Goal: Contribute content: Contribute content

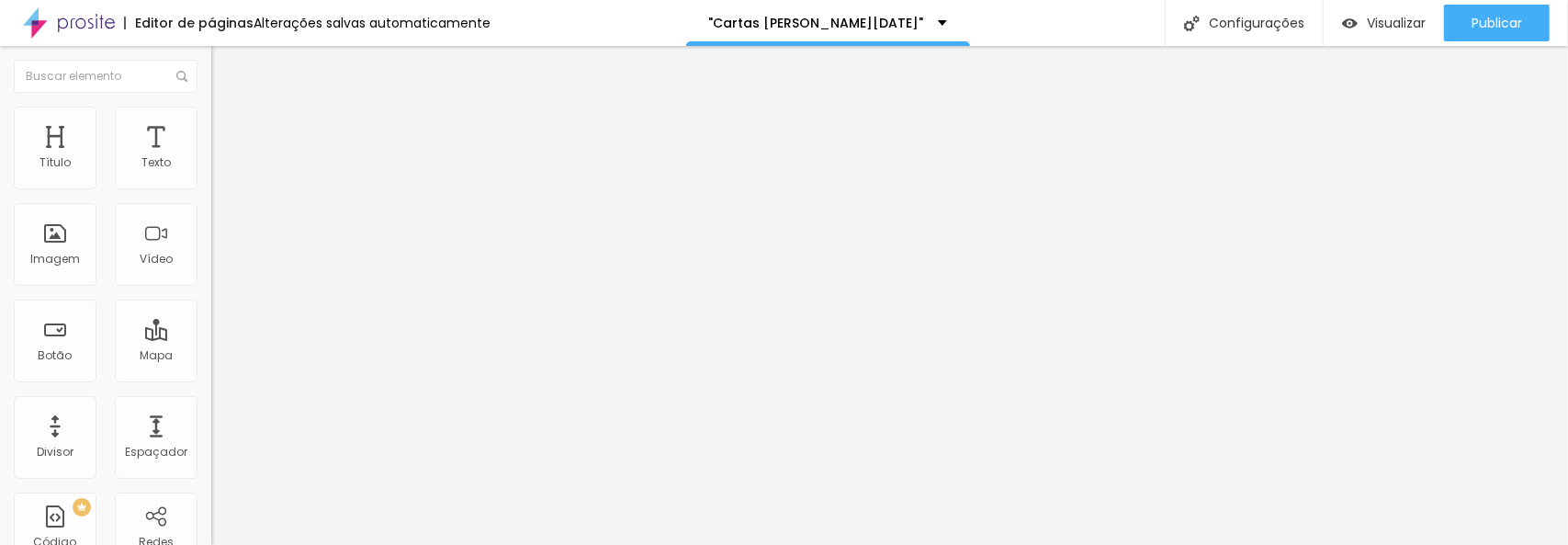
click at [223, 158] on font "Adicionar imagem" at bounding box center [276, 150] width 107 height 16
drag, startPoint x: 1424, startPoint y: 489, endPoint x: 147, endPoint y: 403, distance: 1279.9
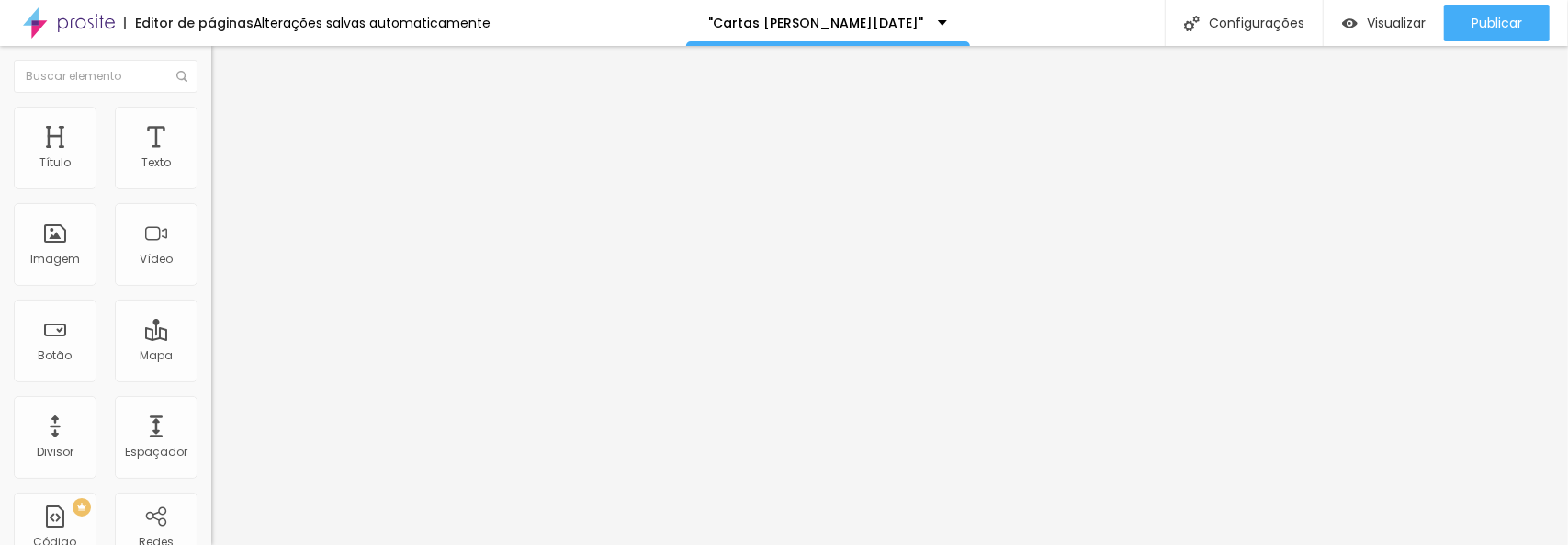
click at [212, 287] on font "Original" at bounding box center [234, 279] width 44 height 16
click at [212, 298] on span "Cinema" at bounding box center [235, 290] width 46 height 16
click at [212, 316] on span "Padrão" at bounding box center [232, 308] width 42 height 16
click at [212, 327] on font "Quadrado" at bounding box center [241, 319] width 60 height 16
click at [212, 338] on font "Original" at bounding box center [234, 330] width 44 height 16
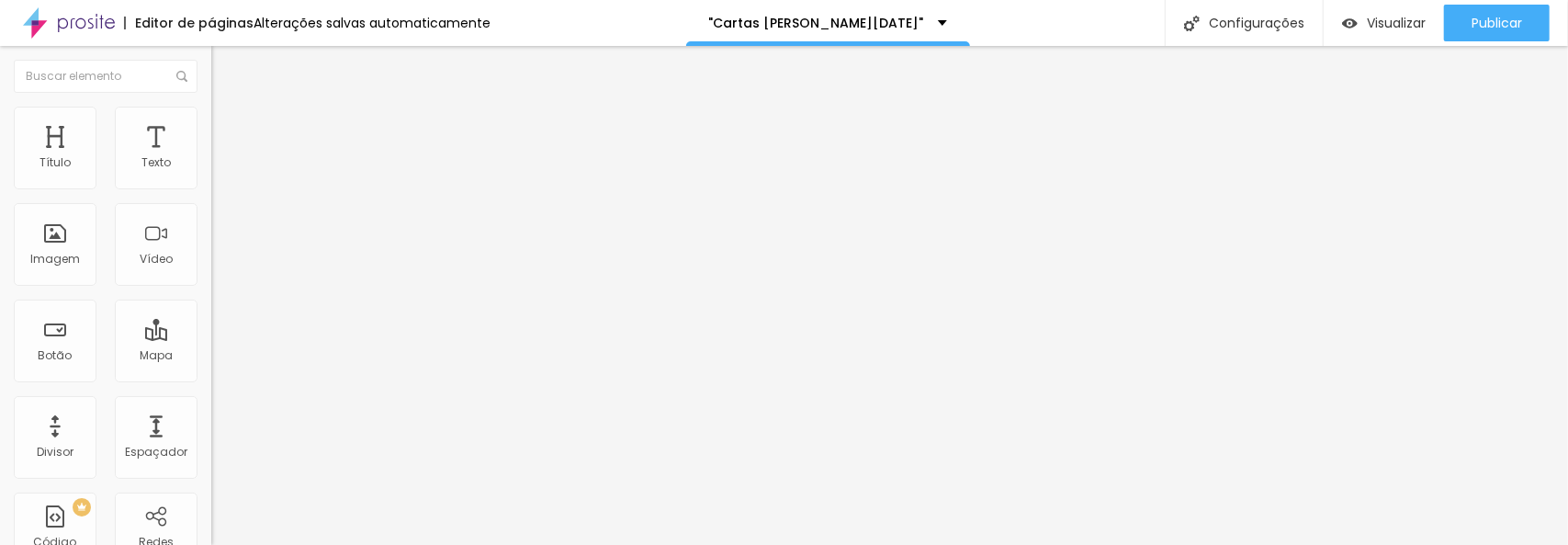
click at [212, 167] on font "Encaixotado" at bounding box center [248, 159] width 72 height 16
click at [212, 196] on font "Completo" at bounding box center [239, 188] width 56 height 16
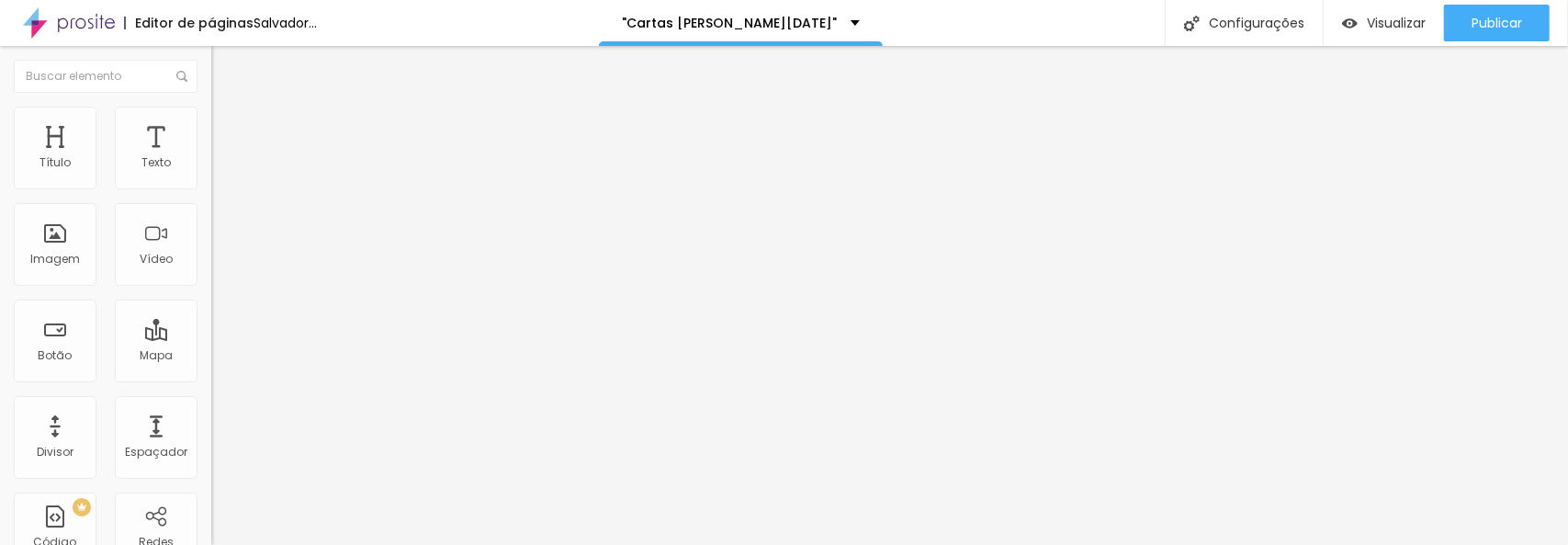
click at [225, 71] on div "Editar nulo" at bounding box center [273, 67] width 95 height 15
click at [223, 158] on font "Adicionar imagem" at bounding box center [276, 150] width 107 height 16
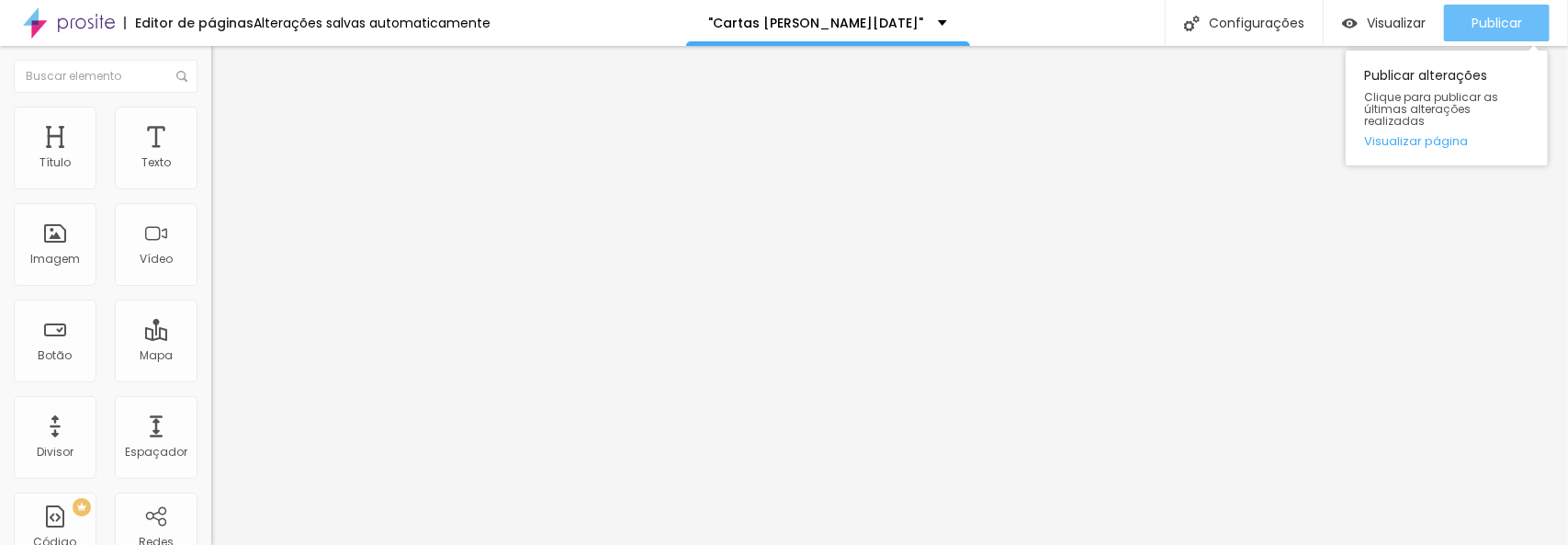
click at [1498, 29] on font "Publicar" at bounding box center [1497, 23] width 51 height 18
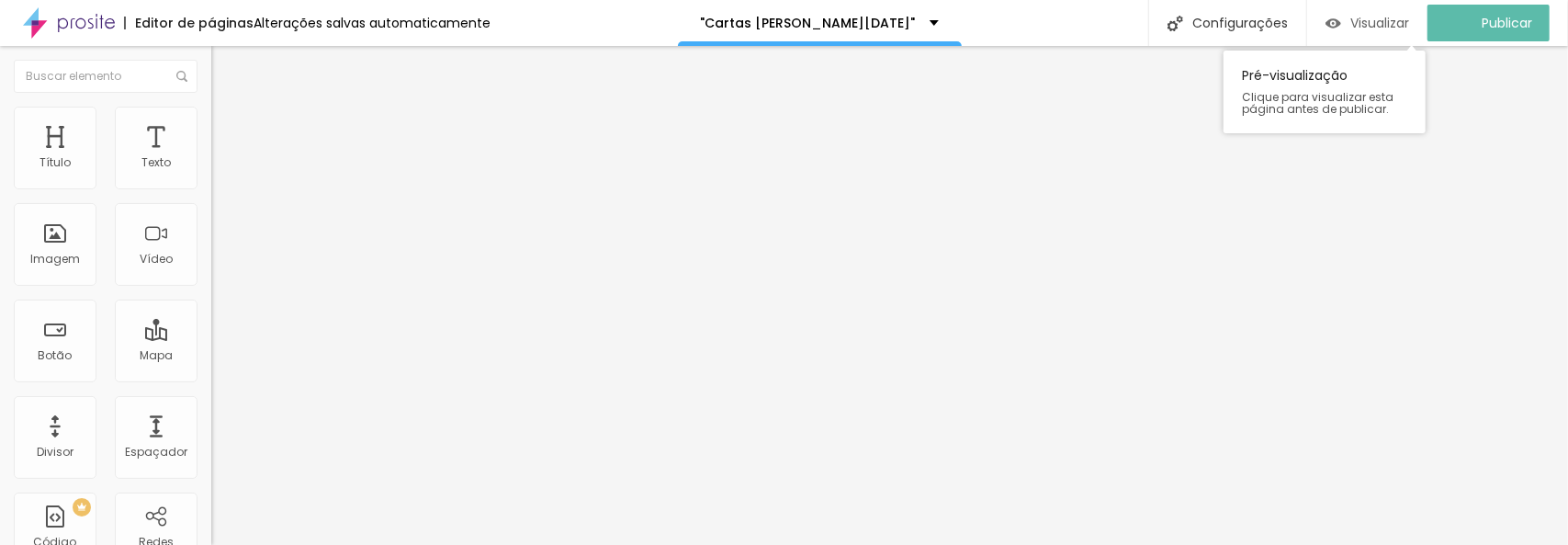
click at [1371, 18] on font "Visualizar" at bounding box center [1380, 23] width 59 height 18
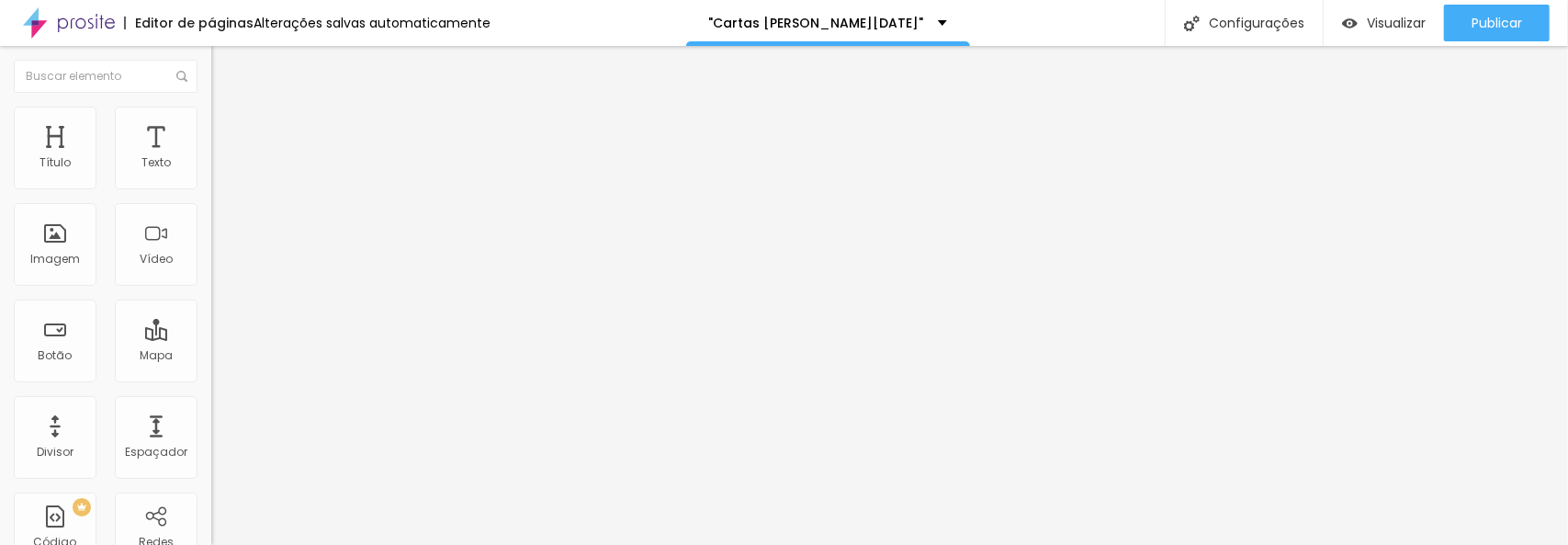
click at [228, 124] on font "Estilo" at bounding box center [242, 118] width 29 height 16
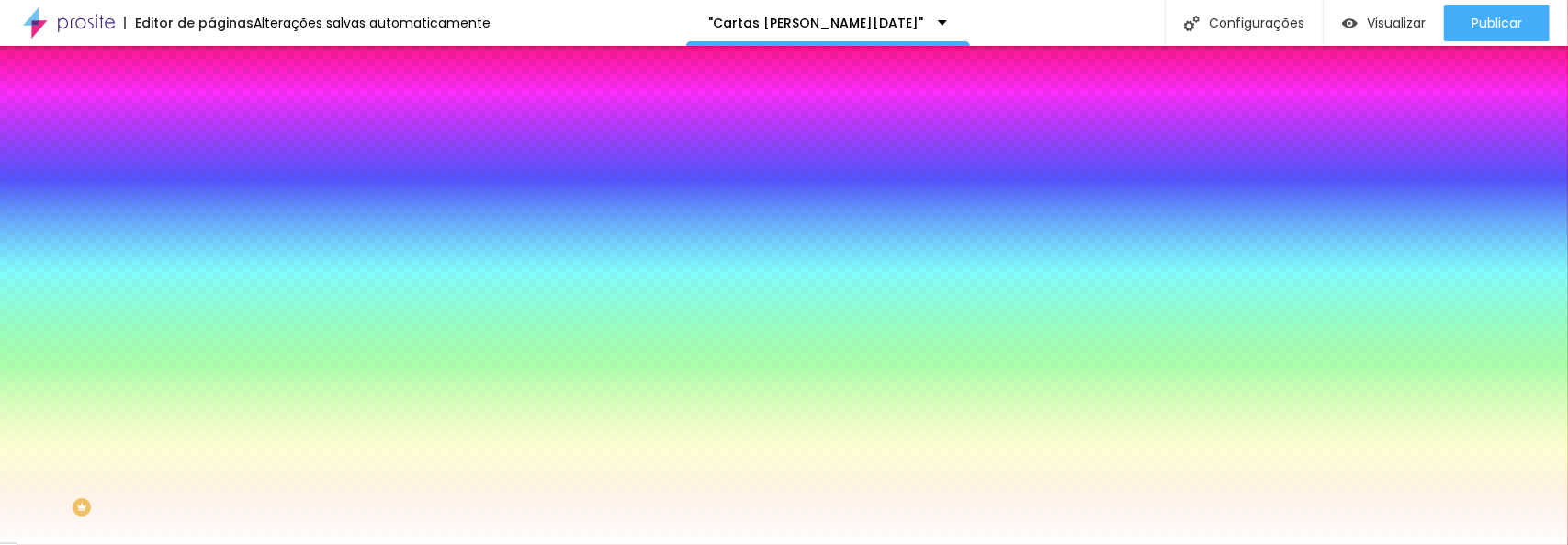
type input "10"
type input "11"
type input "15"
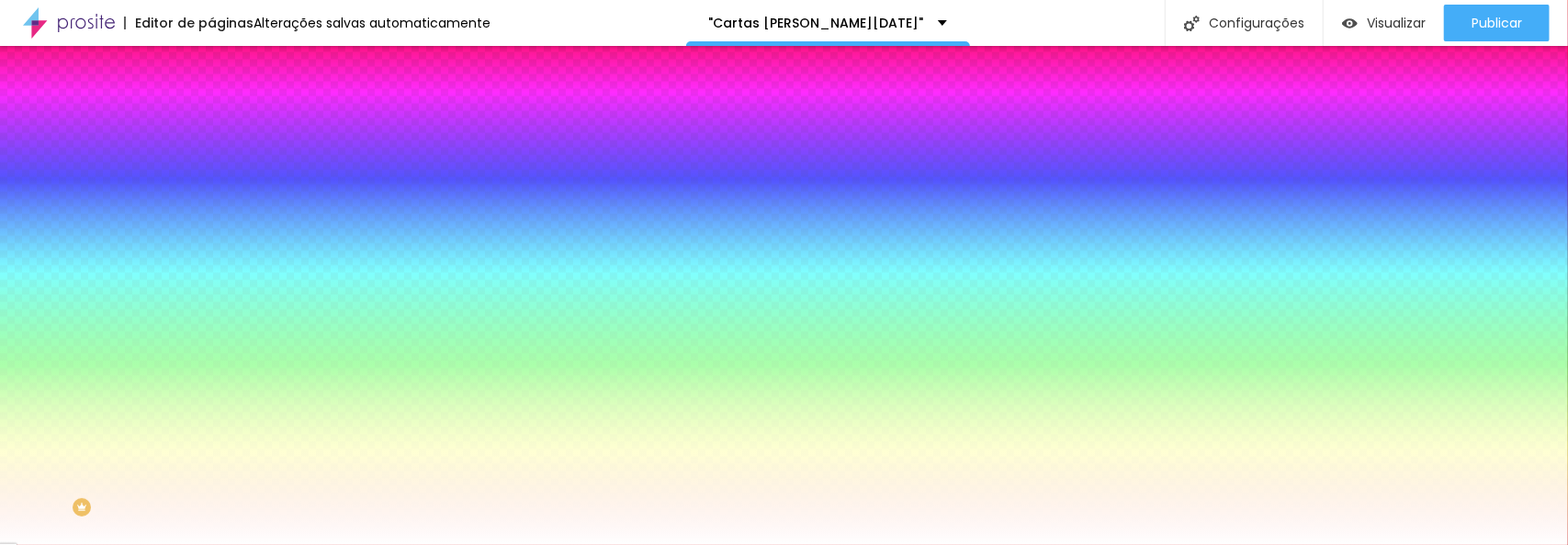
type input "15"
type input "22"
type input "28"
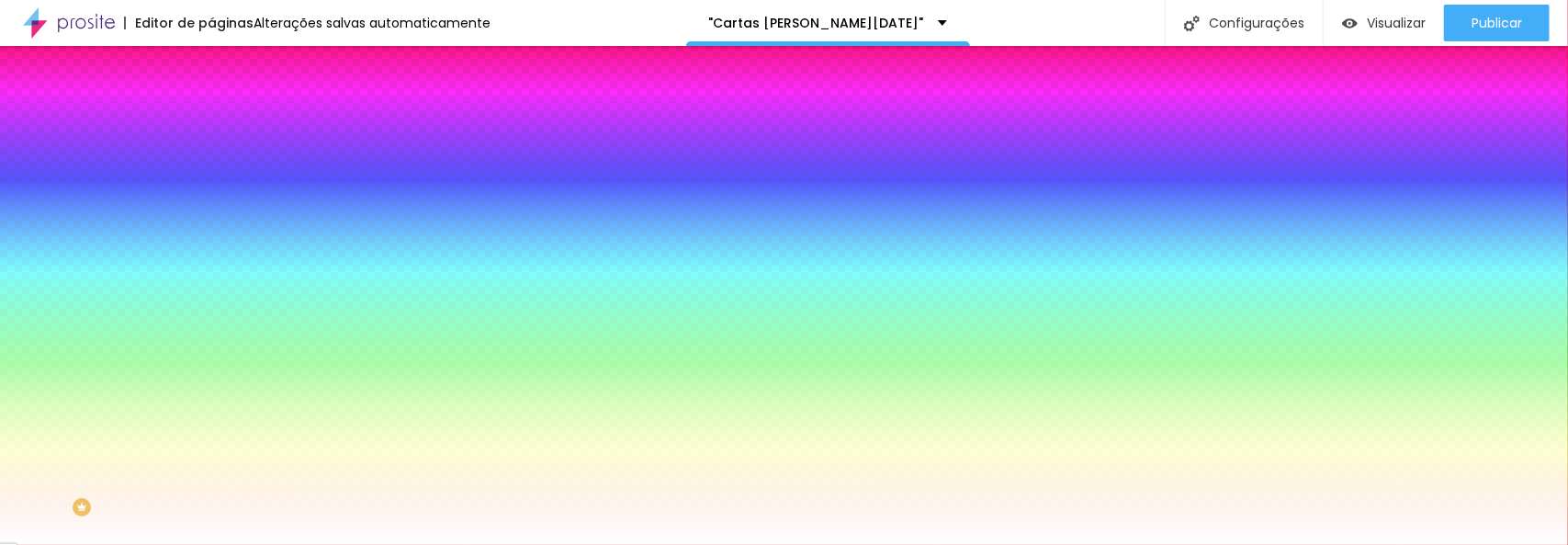
type input "48"
type input "62"
type input "86"
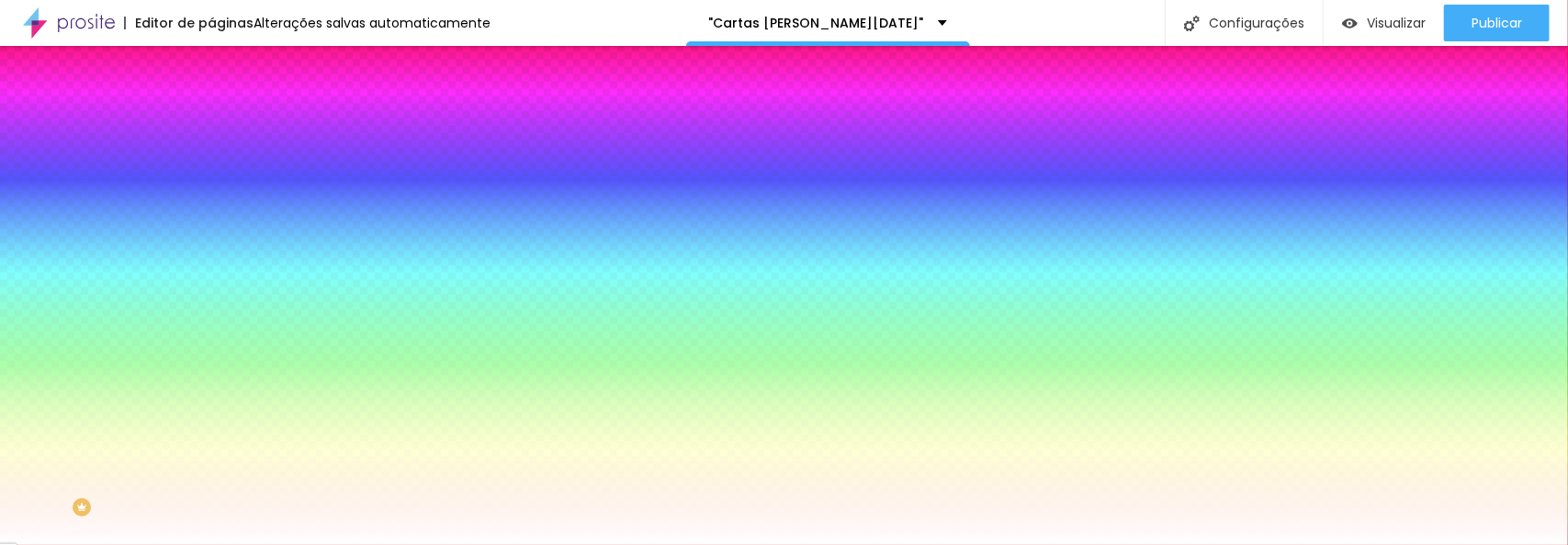
type input "86"
type input "93"
type input "107"
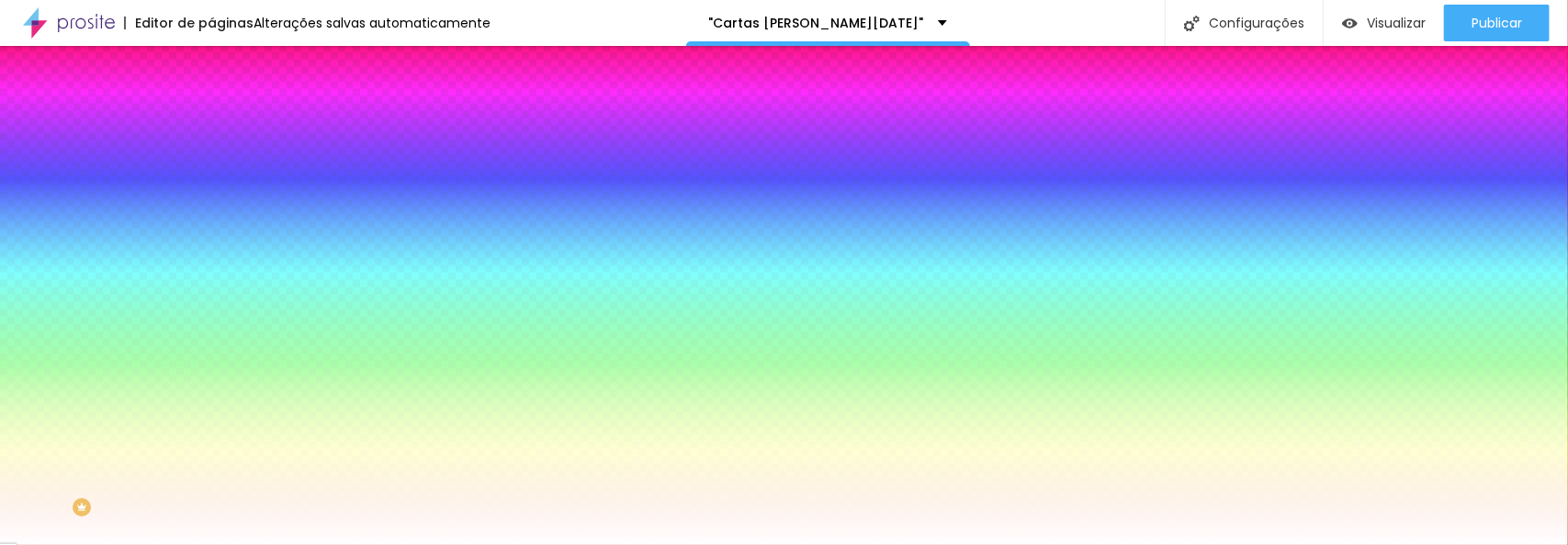
type input "120"
type input "134"
type input "139"
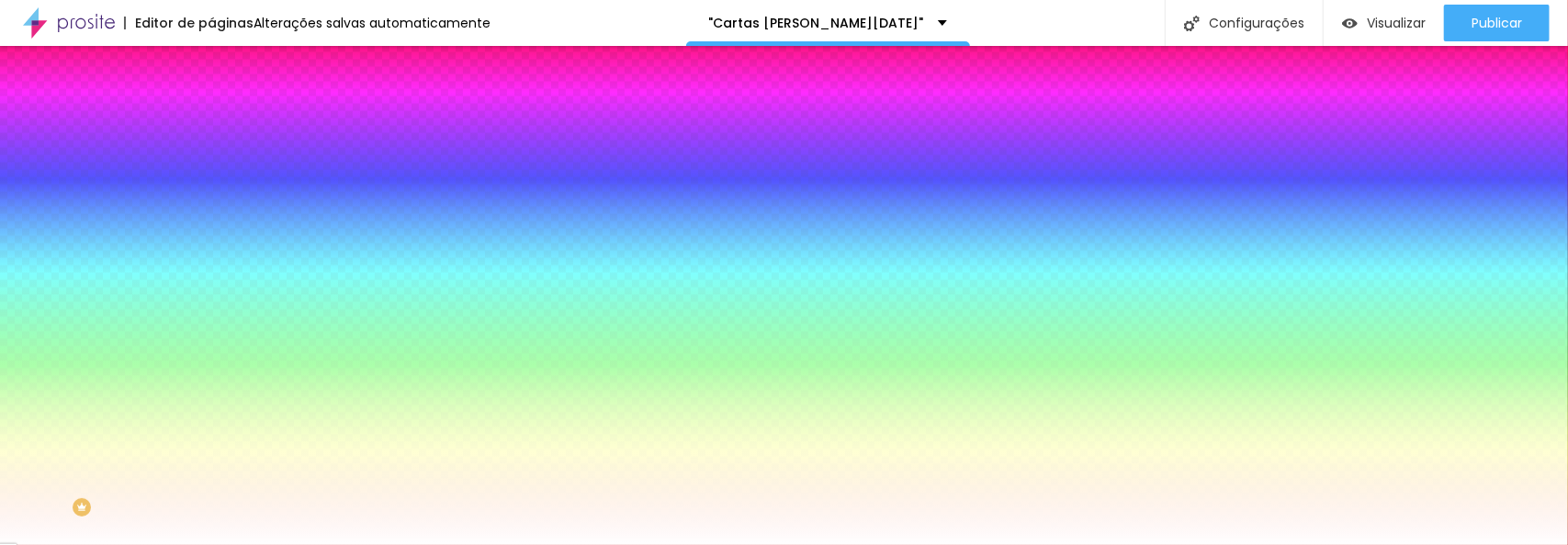
type input "139"
type input "140"
type input "142"
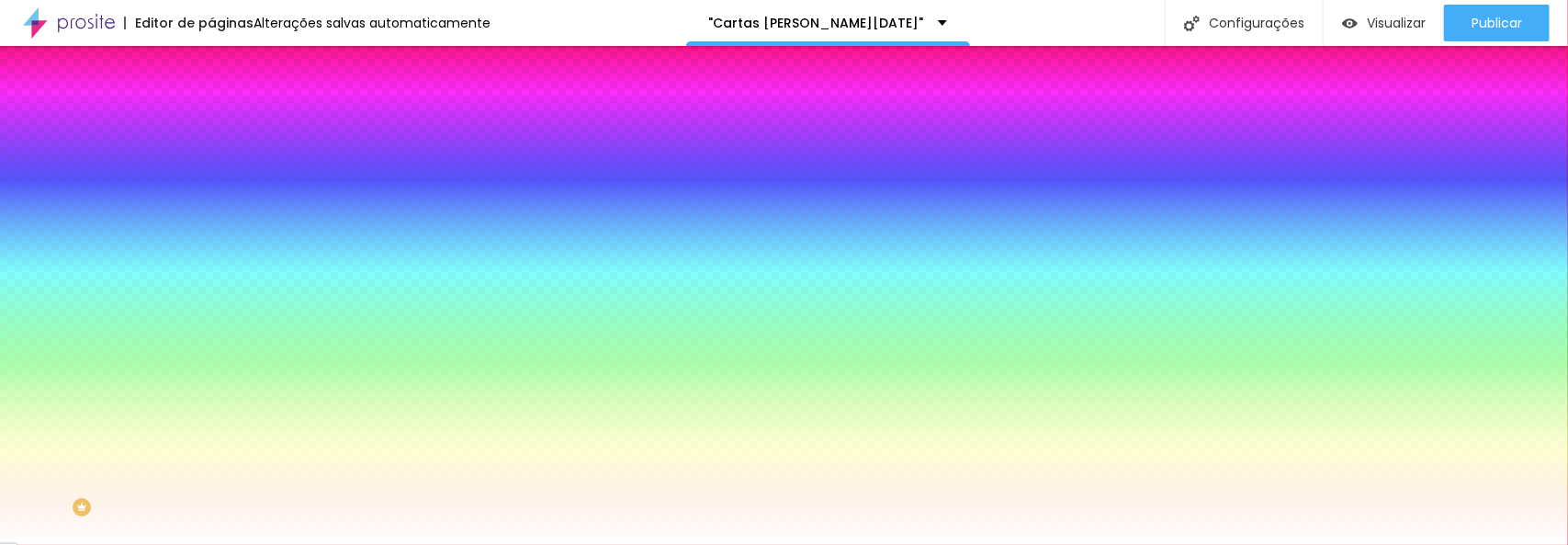
type input "143"
type input "145"
type input "146"
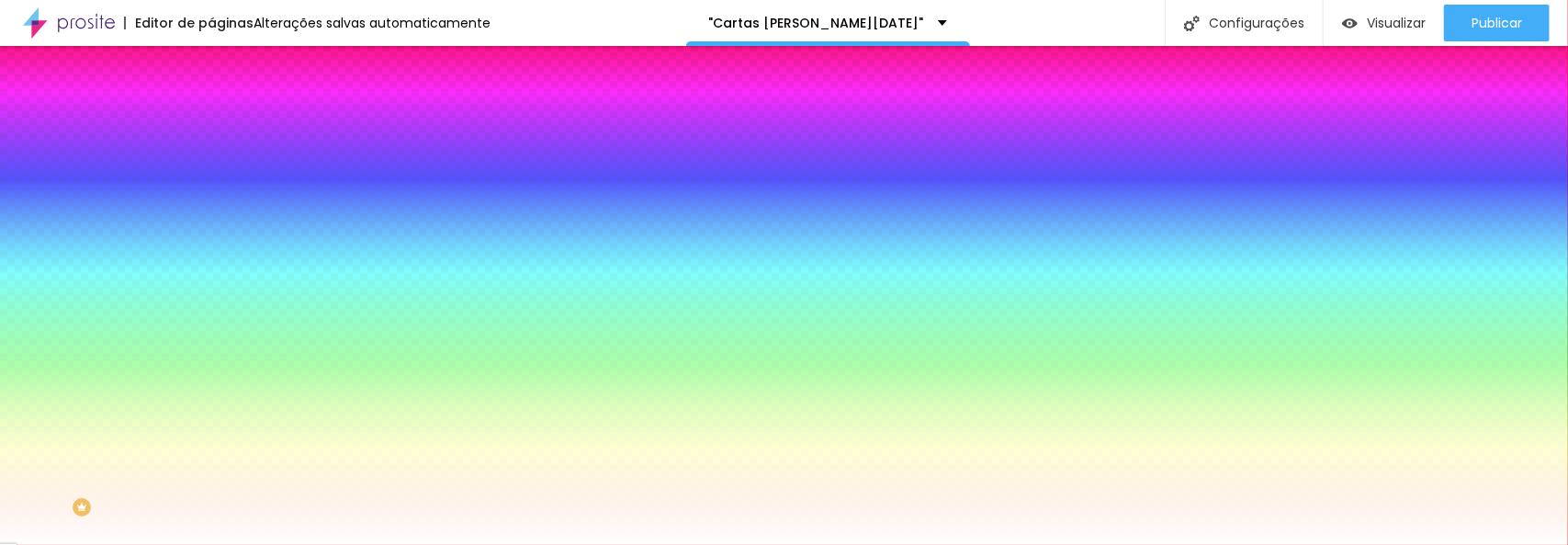
type input "146"
type input "148"
type input "146"
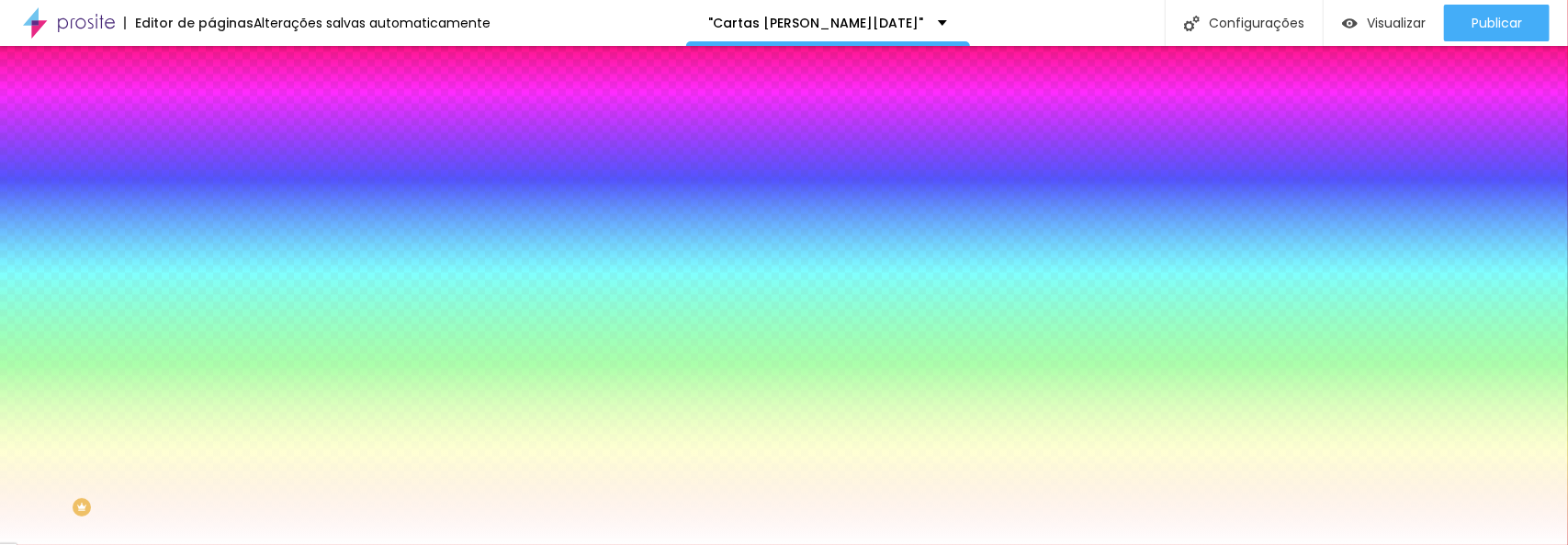
type input "143"
type input "140"
type input "138"
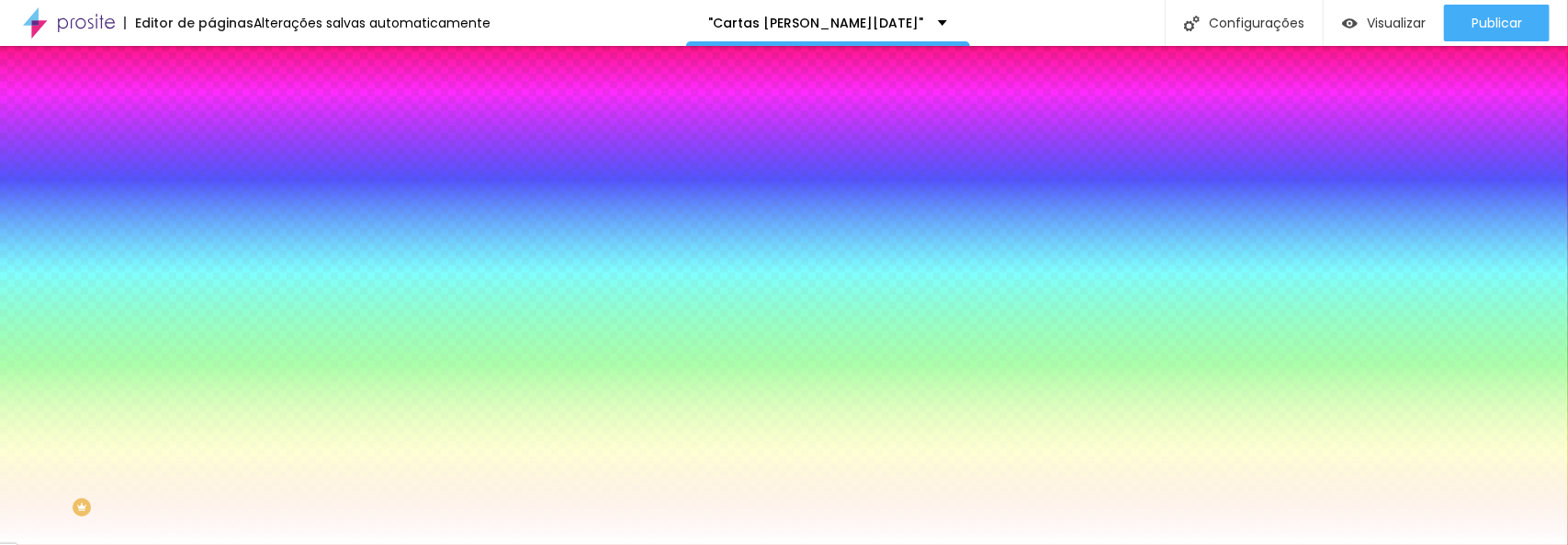
type input "138"
type input "133"
type input "129"
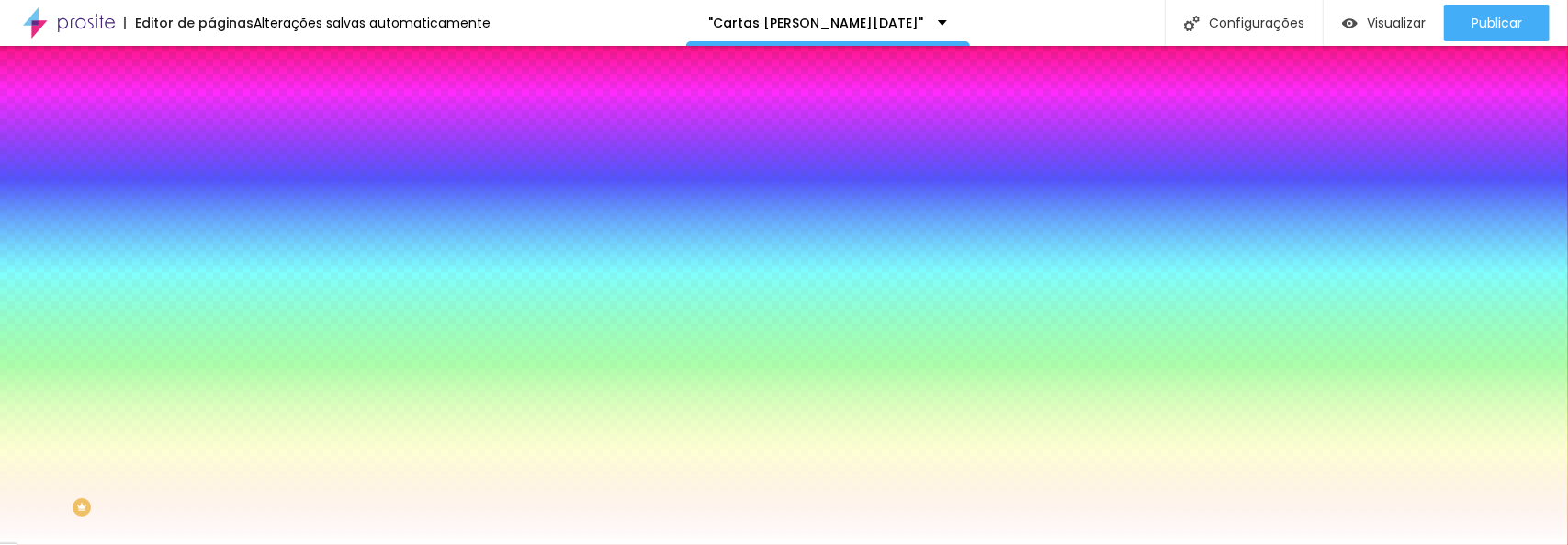
type input "125"
type input "120"
type input "118"
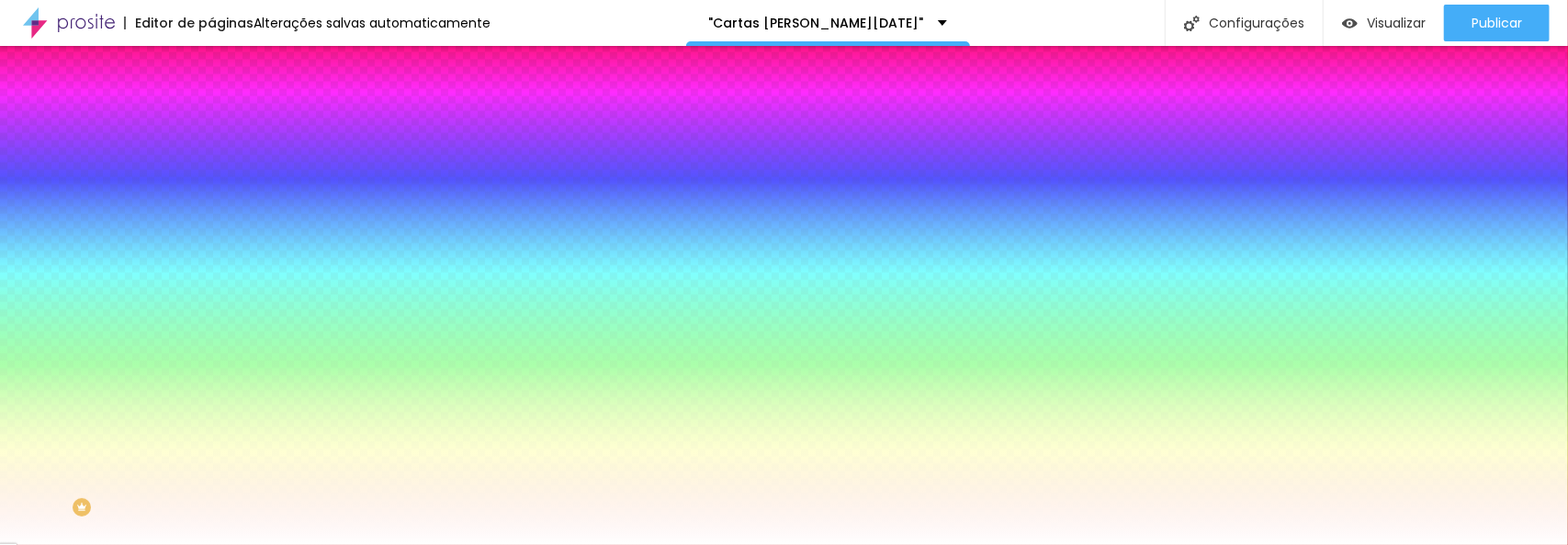
type input "118"
type input "116"
type input "112"
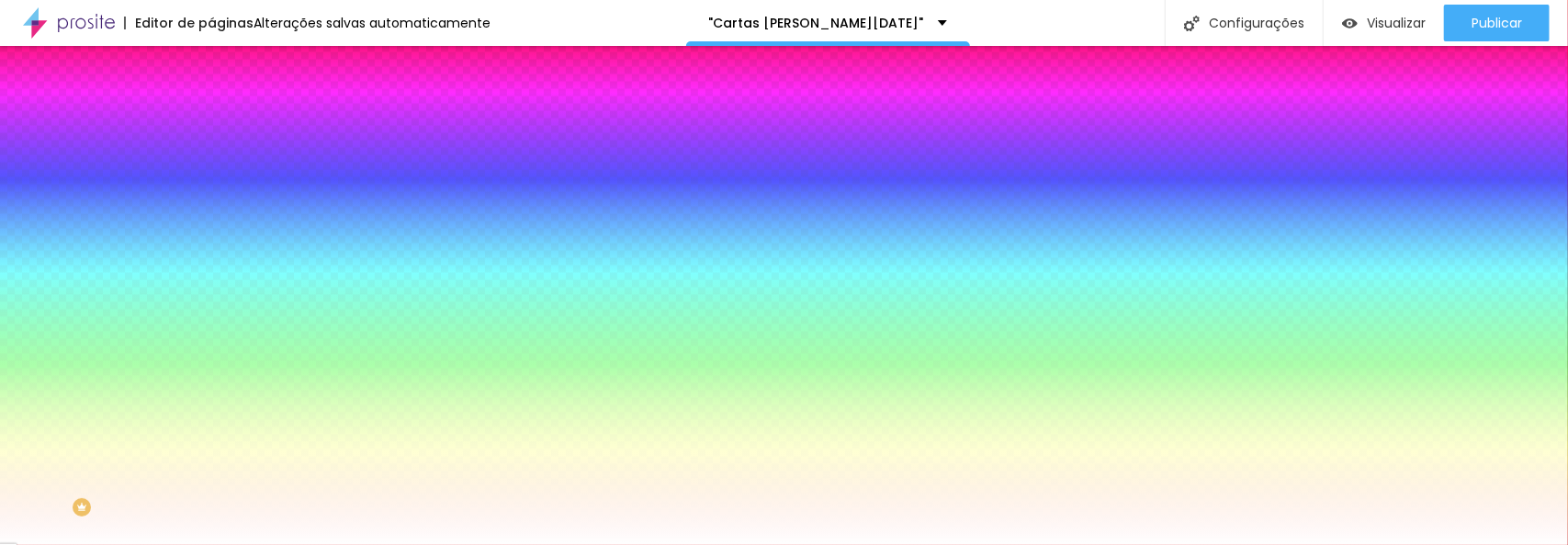
type input "111"
type input "110"
type input "108"
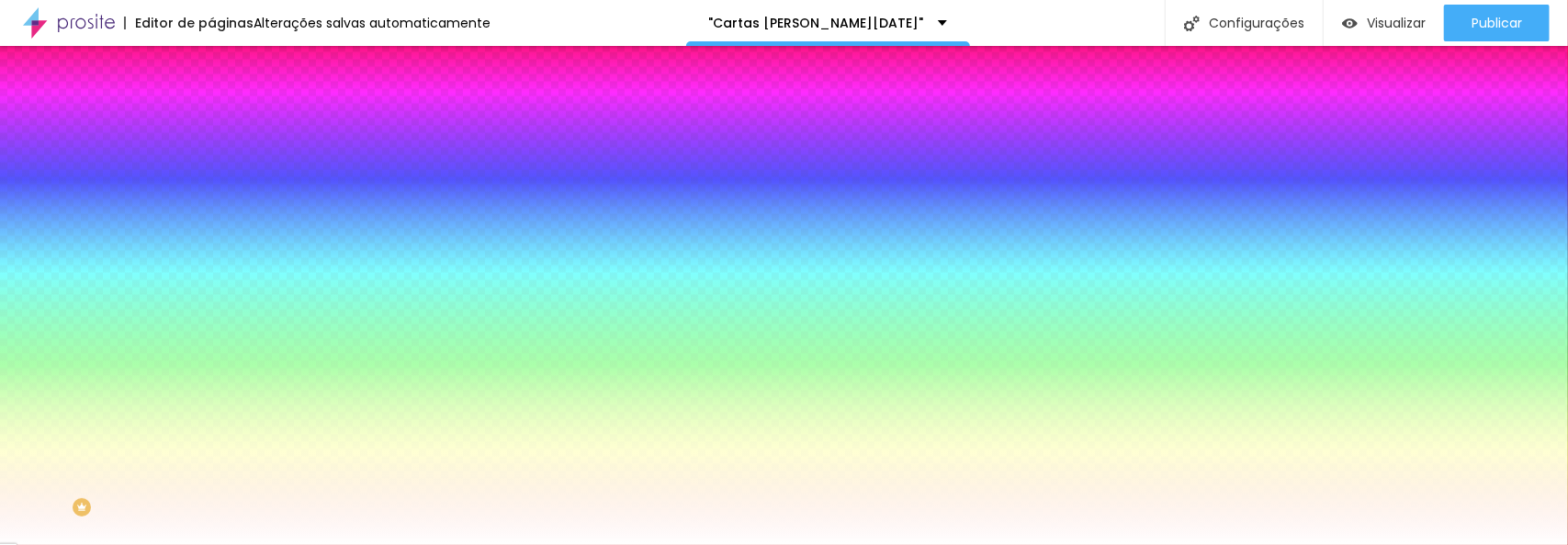
type input "108"
type input "107"
type input "103"
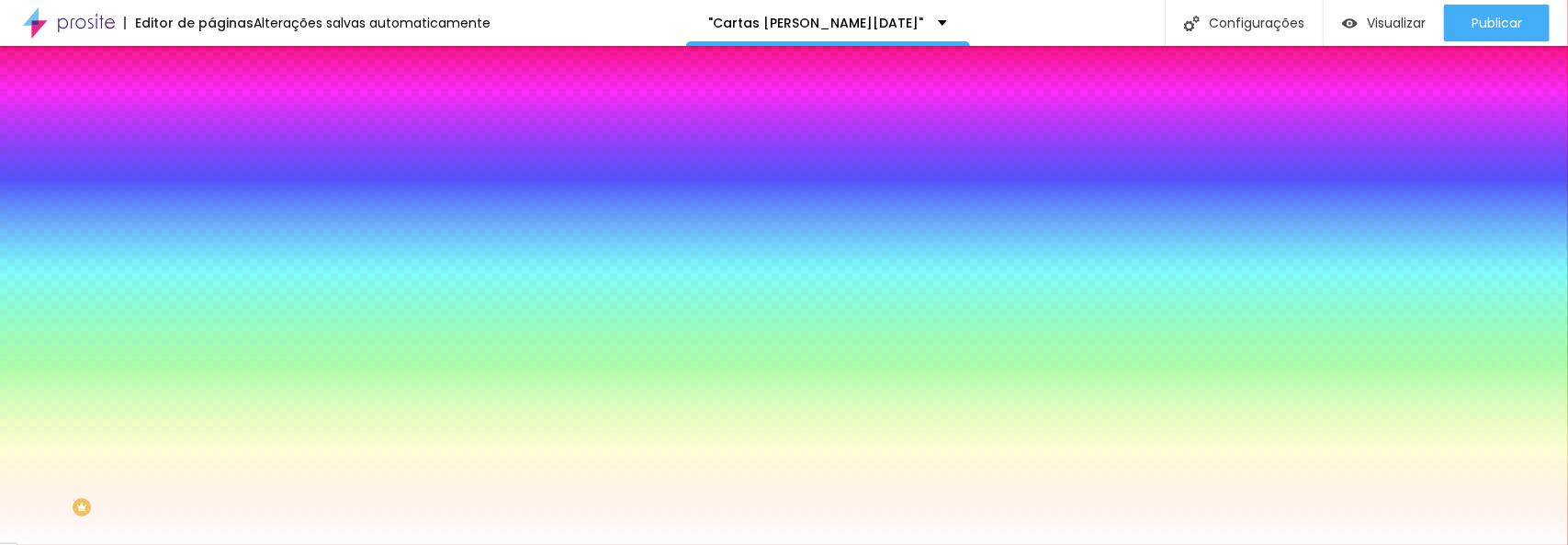
type input "100"
type input "96"
type input "92"
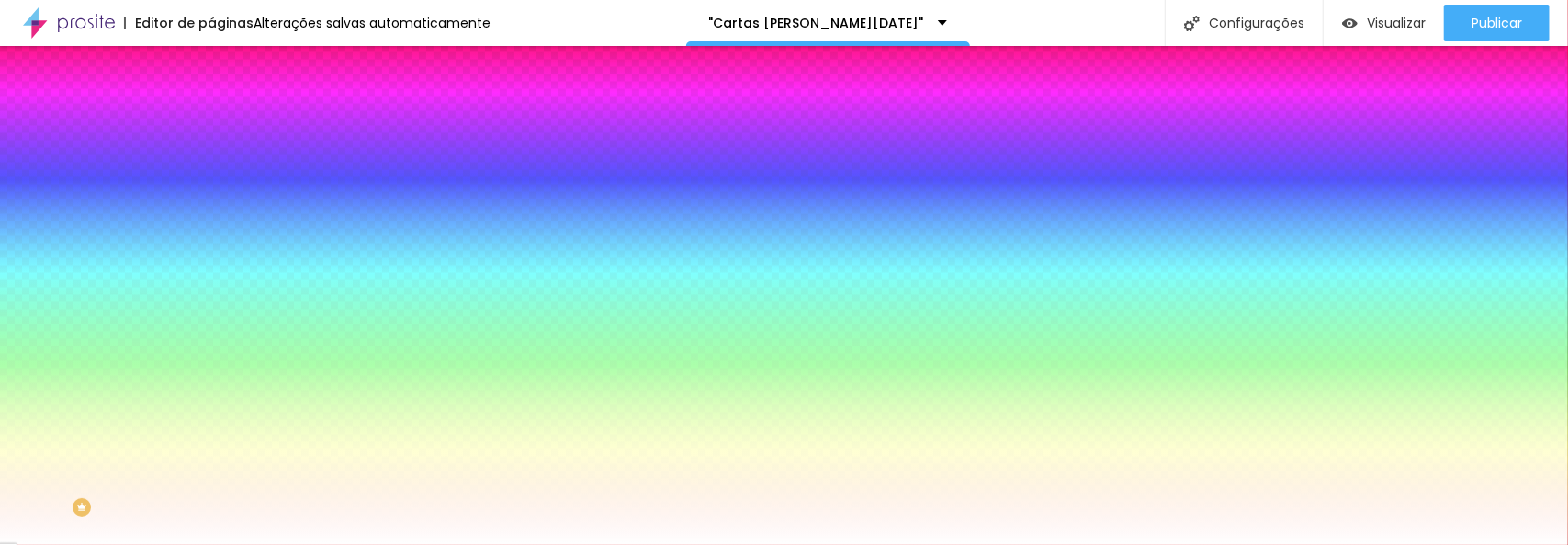
type input "92"
type input "87"
type input "82"
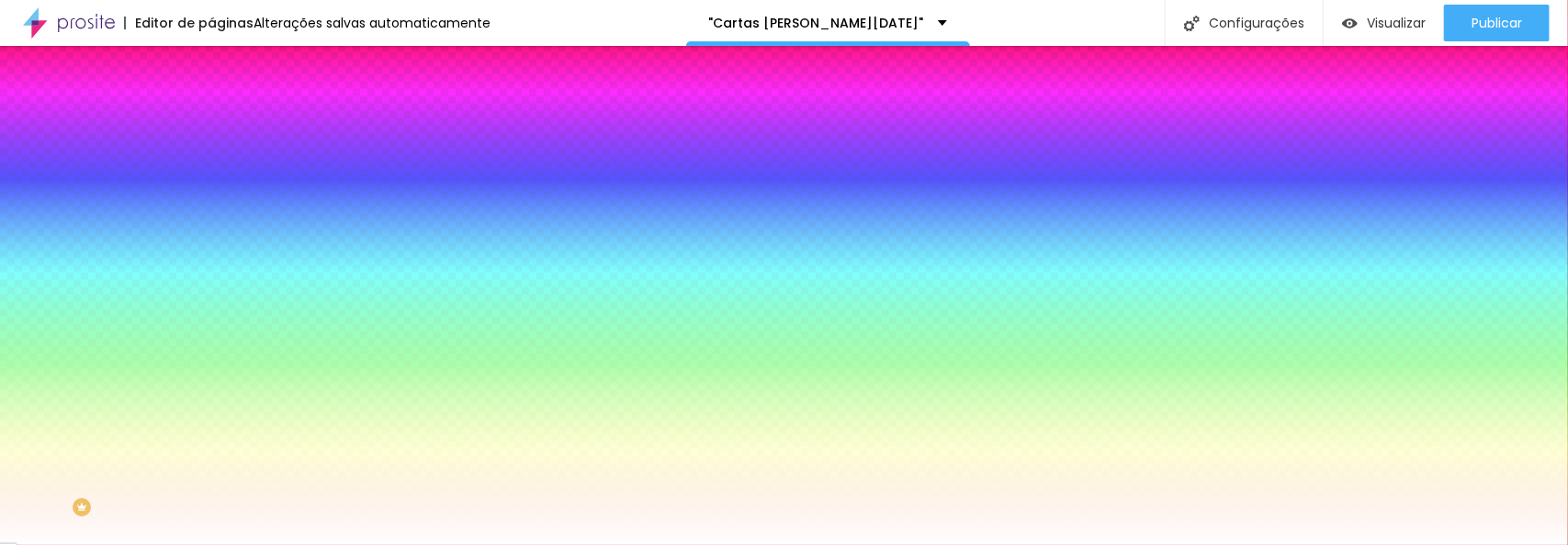
type input "70"
type input "65"
type input "63"
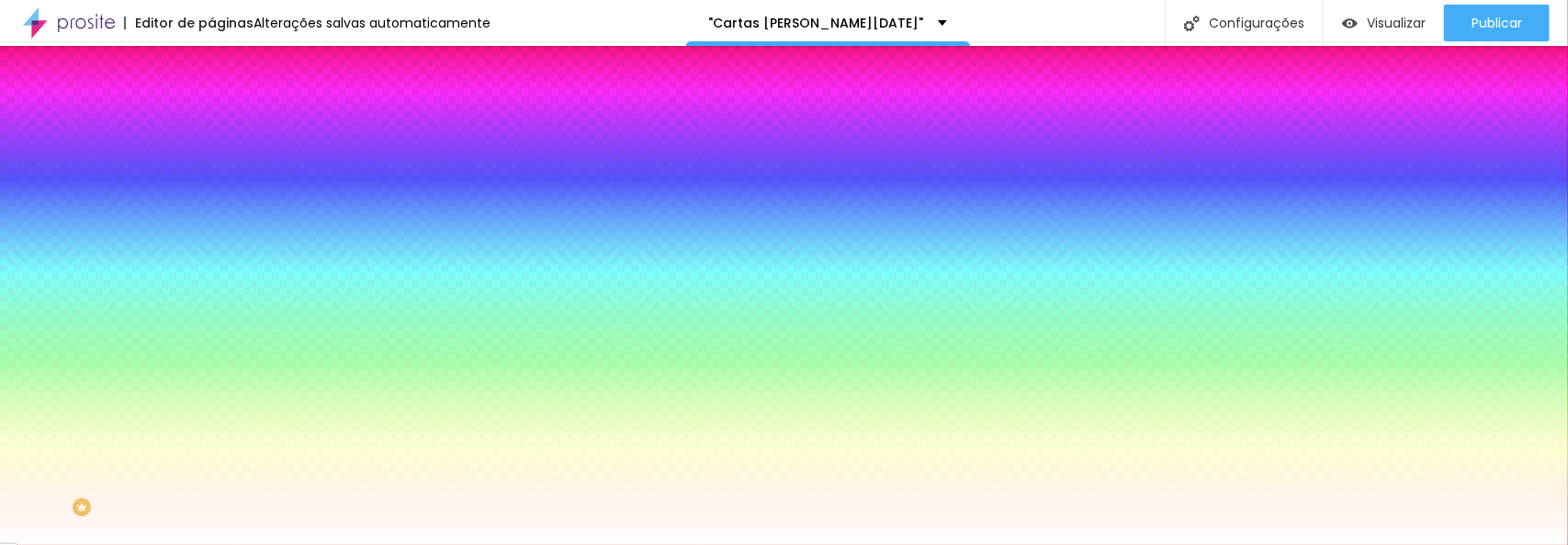
type input "63"
type input "61"
type input "59"
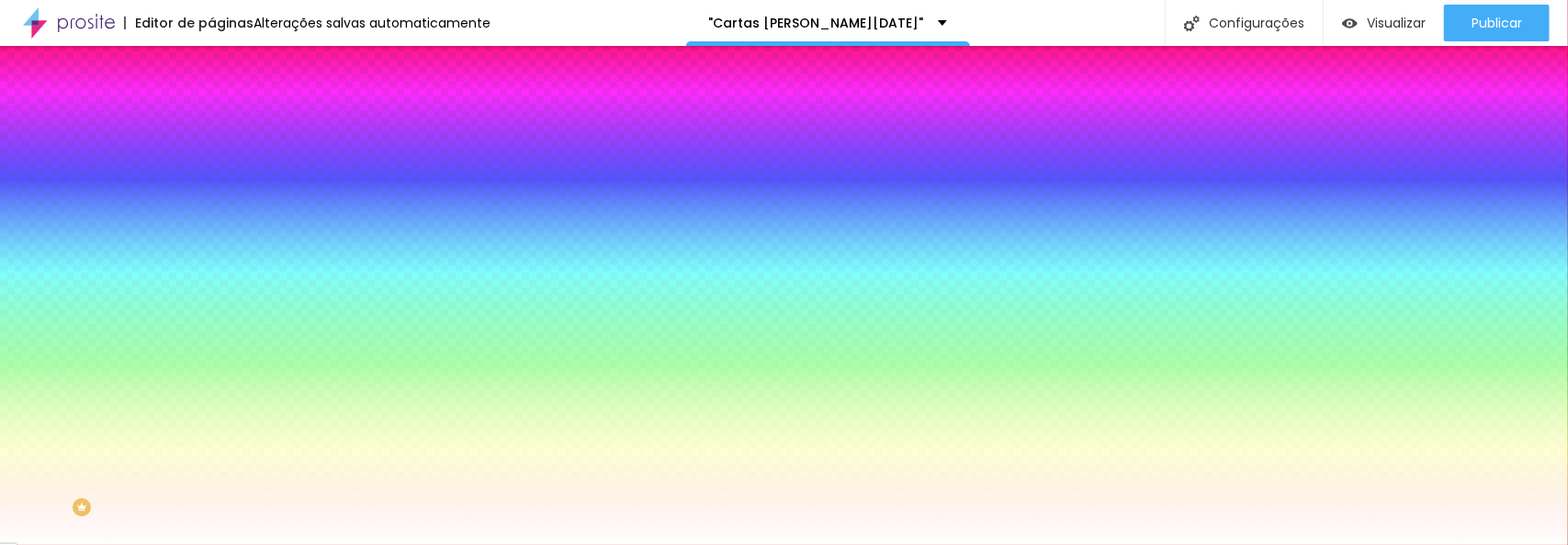
type input "58"
type input "56"
type input "54"
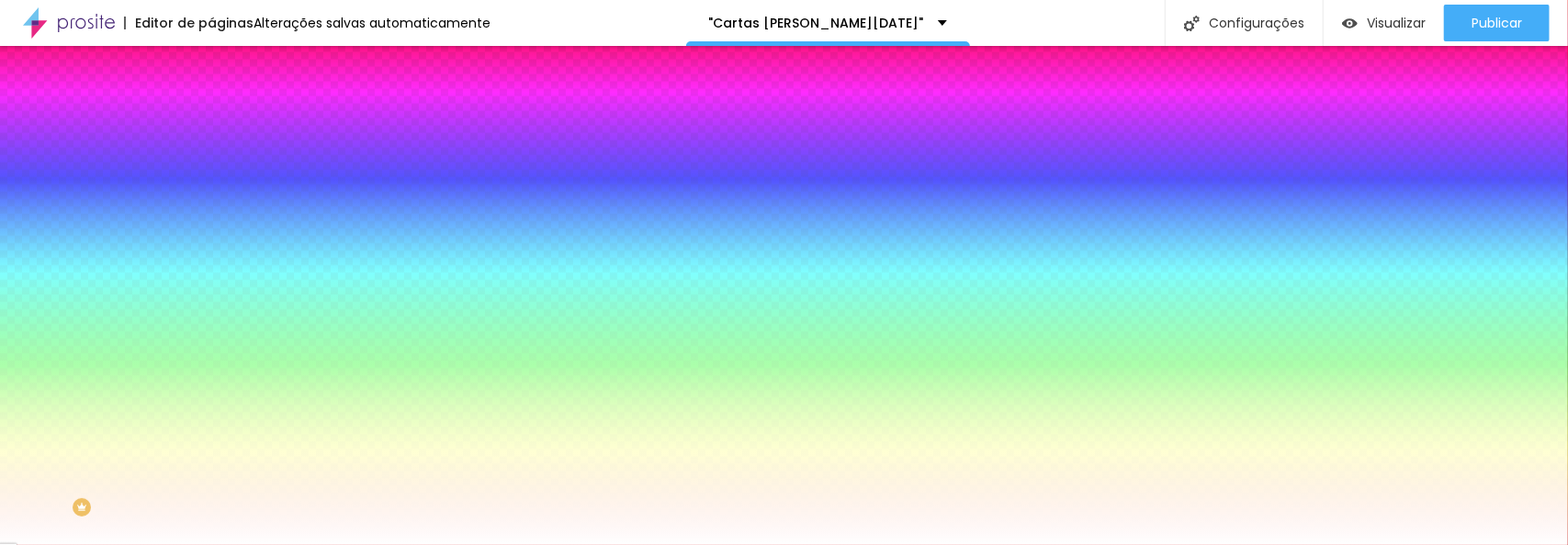
type input "54"
type input "52"
type input "51"
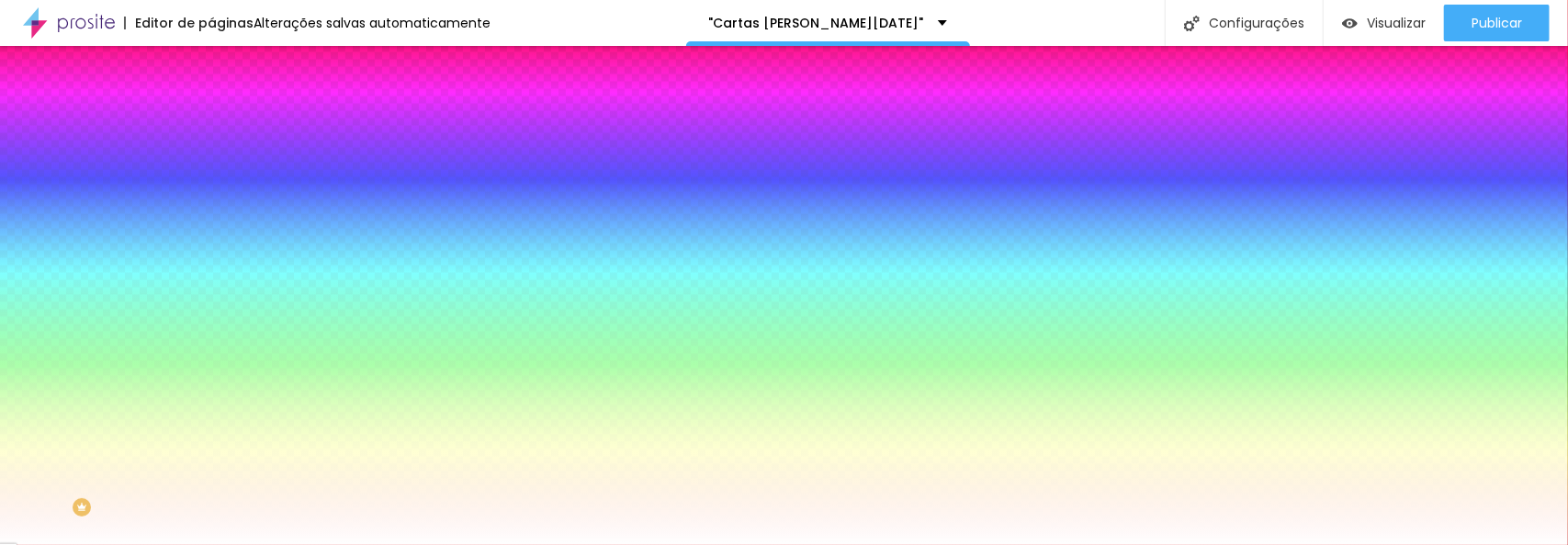
type input "47"
type input "43"
type input "38"
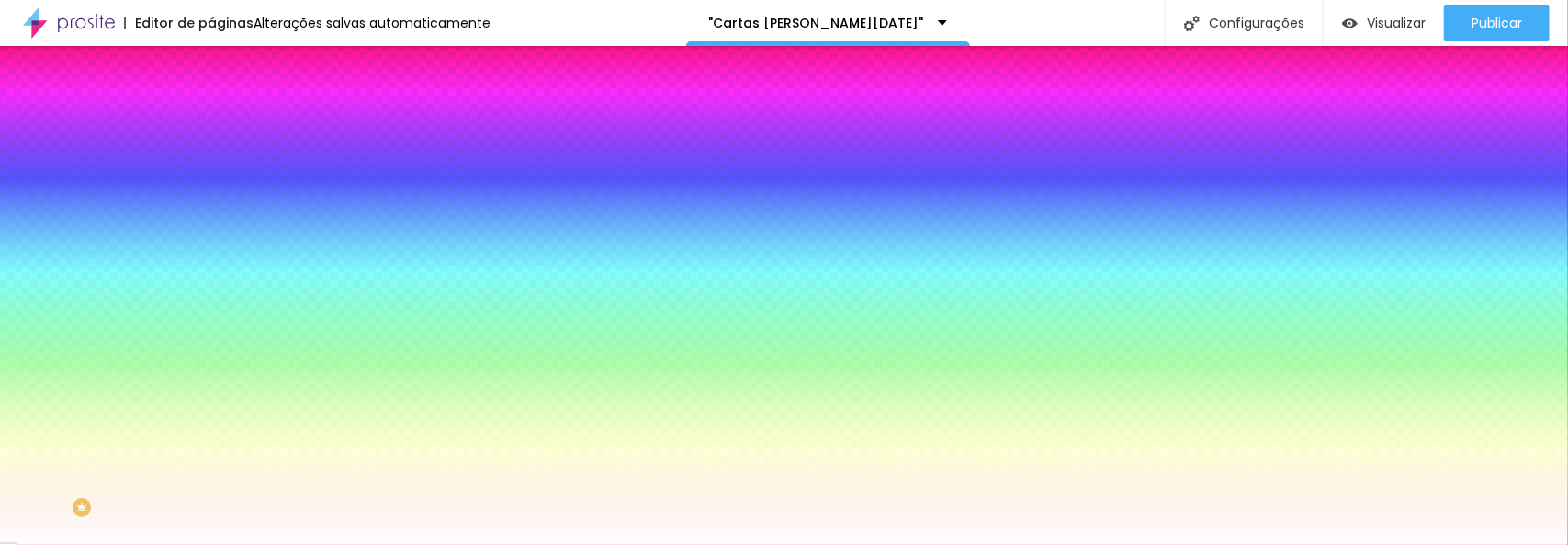
type input "38"
type input "32"
type input "30"
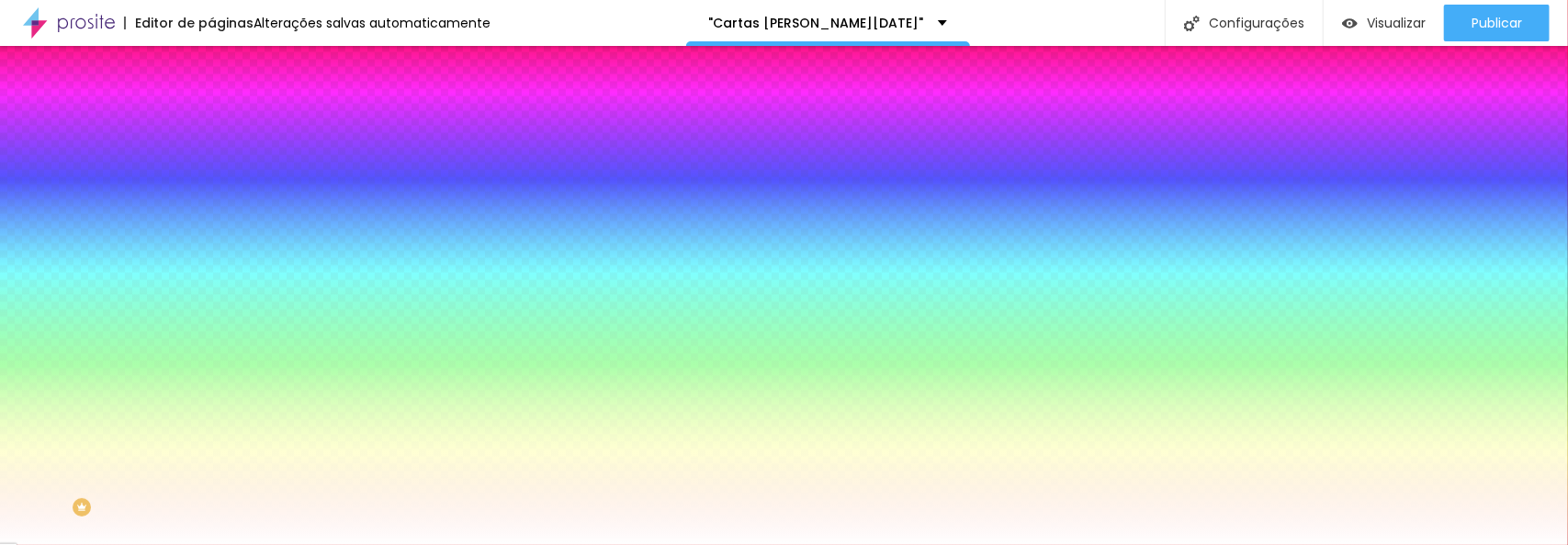
type input "27"
type input "26"
type input "25"
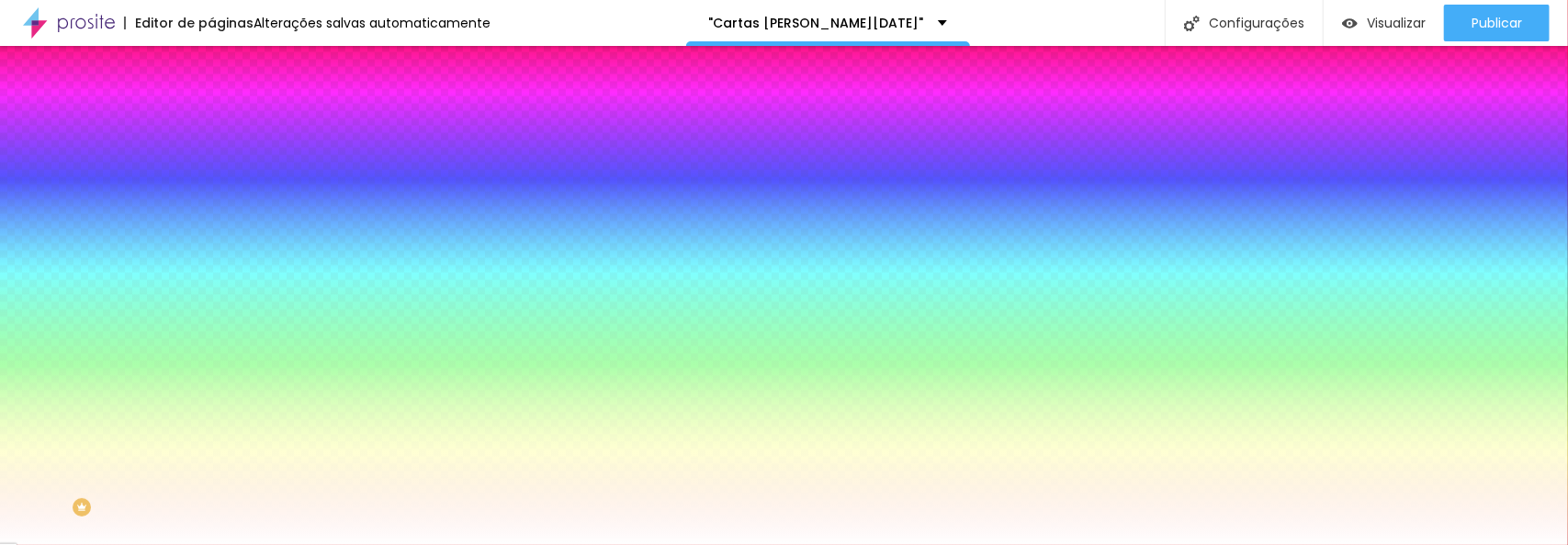
type input "25"
type input "7"
type input "0"
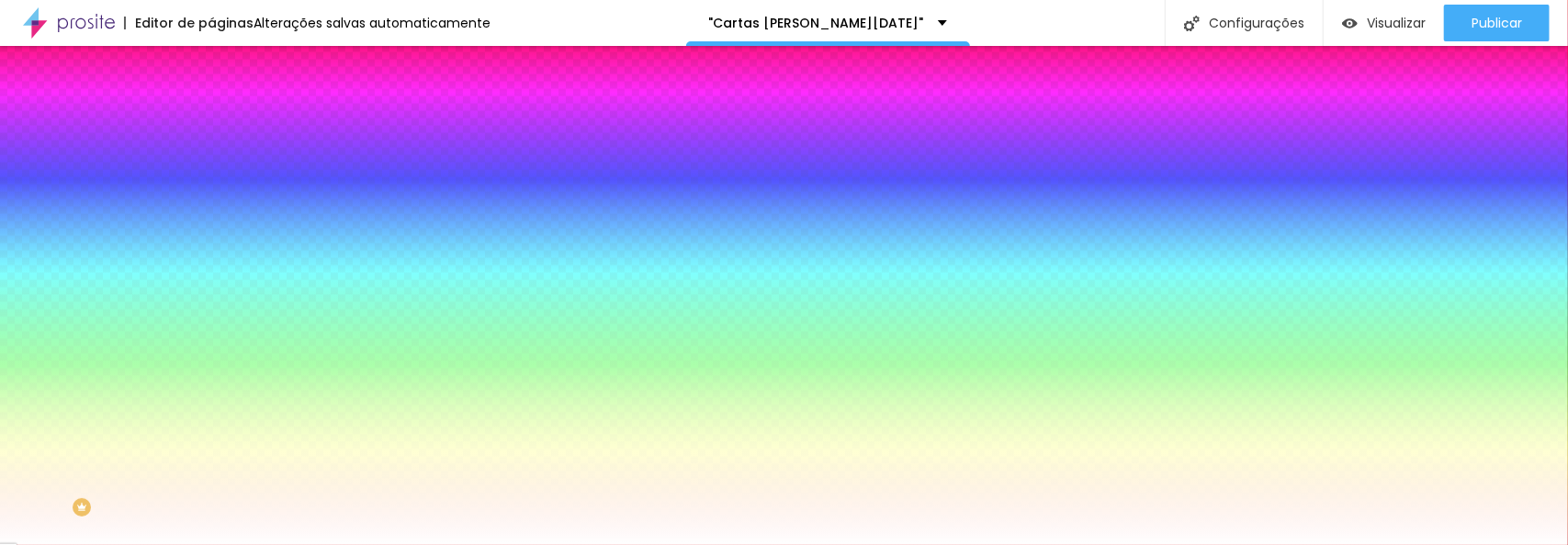
drag, startPoint x: 48, startPoint y: 224, endPoint x: 24, endPoint y: 243, distance: 30.6
type input "0"
click at [212, 406] on input "range" at bounding box center [271, 414] width 118 height 15
click at [212, 104] on img at bounding box center [220, 96] width 17 height 17
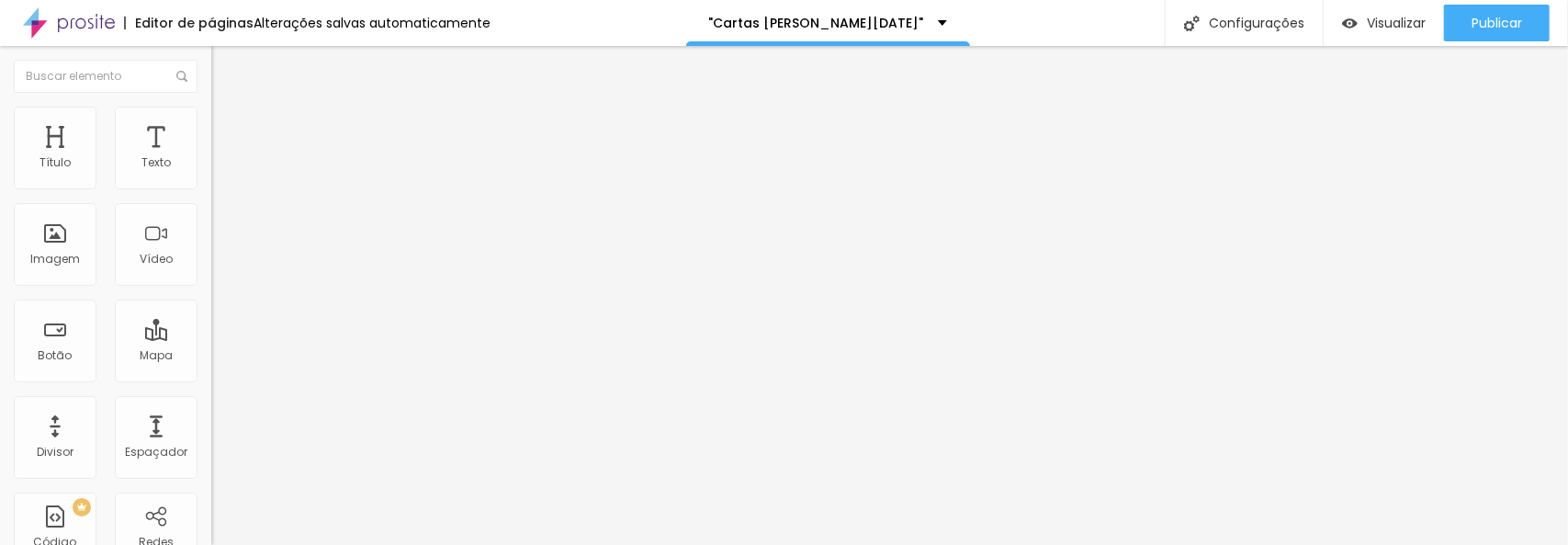
click at [212, 125] on li "Avançado" at bounding box center [317, 134] width 212 height 18
type input "5"
type input "10"
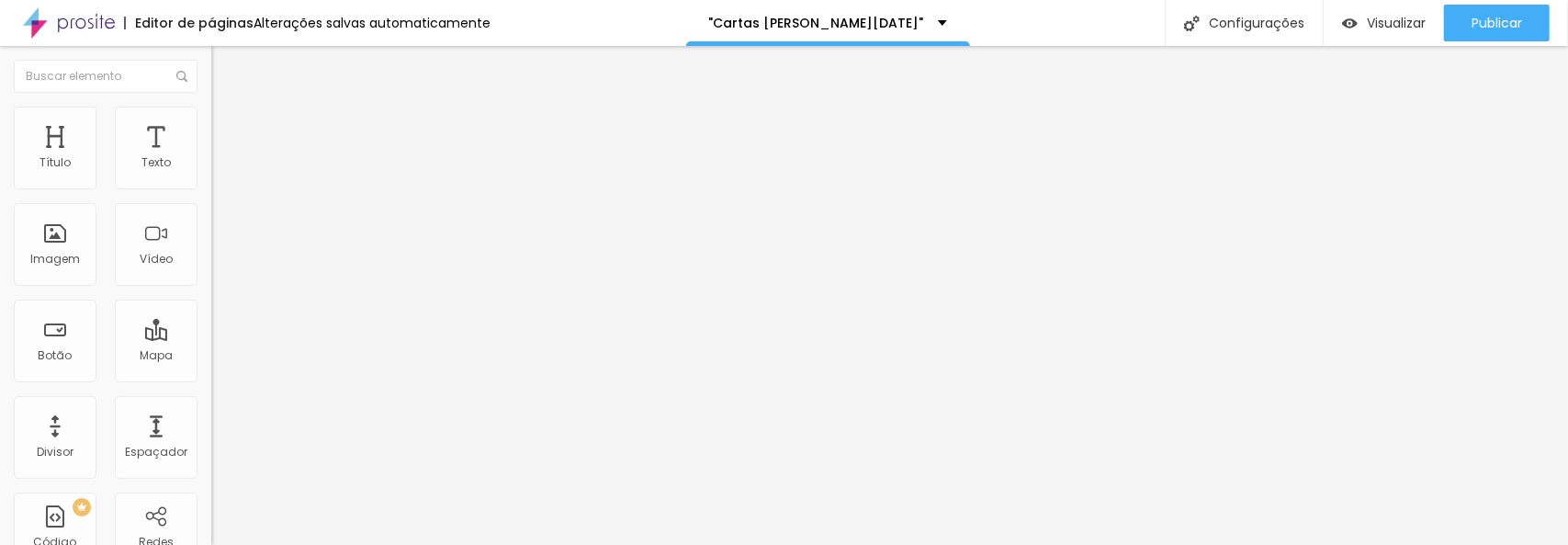
type input "15"
type input "20"
type input "25"
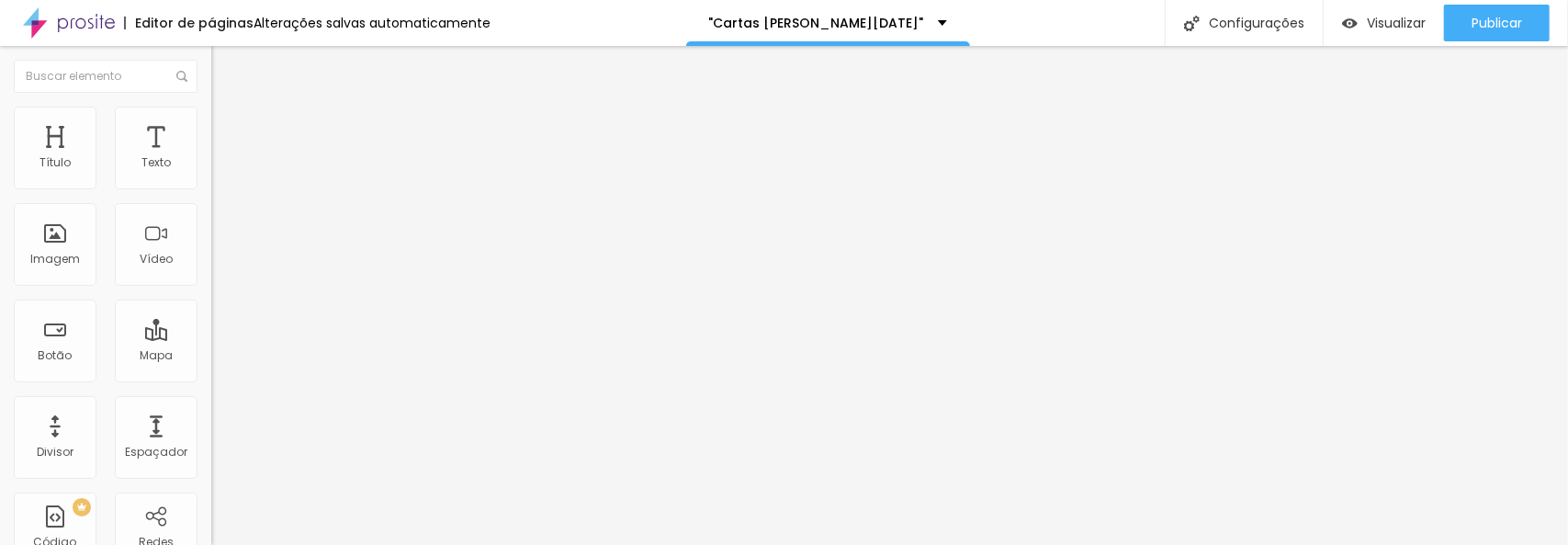
type input "25"
type input "30"
type input "35"
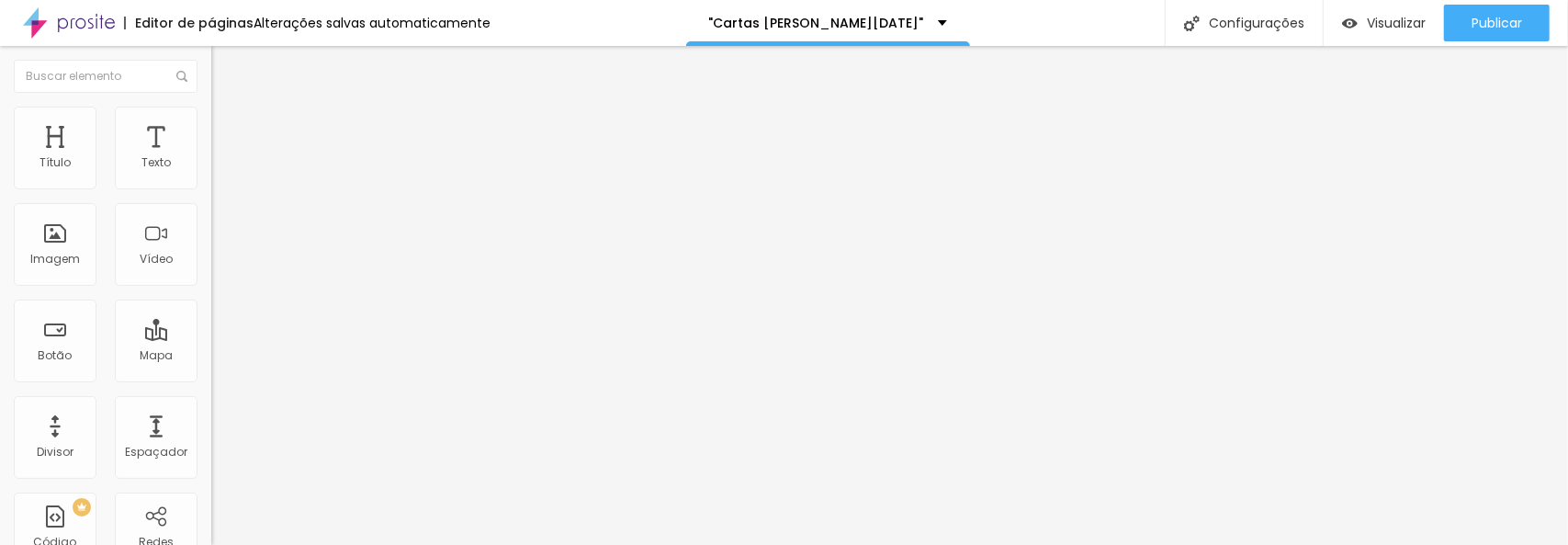
type input "40"
type input "45"
type input "50"
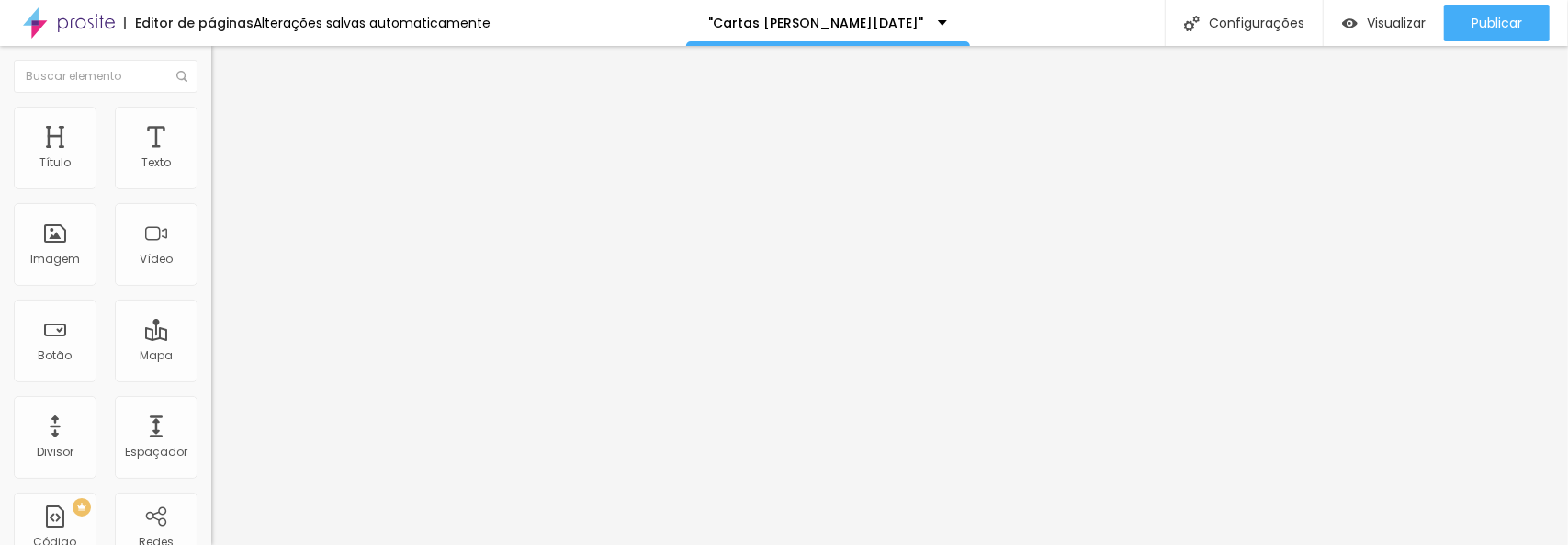
type input "50"
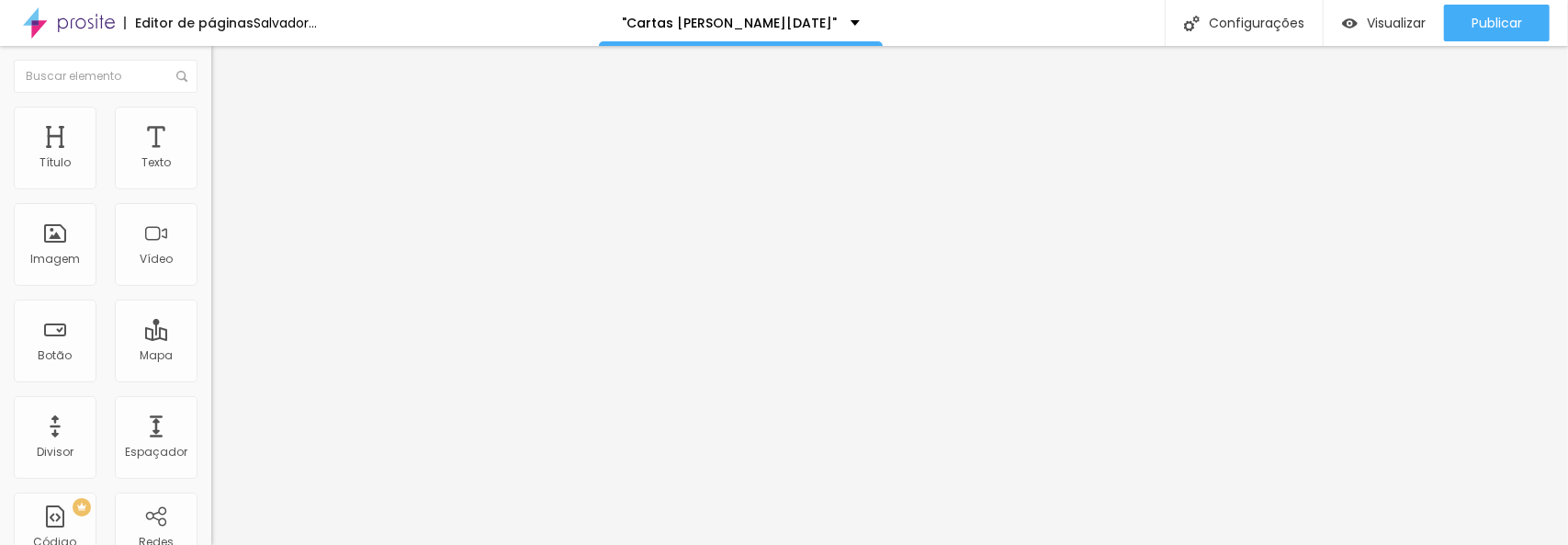
type input "45"
type input "40"
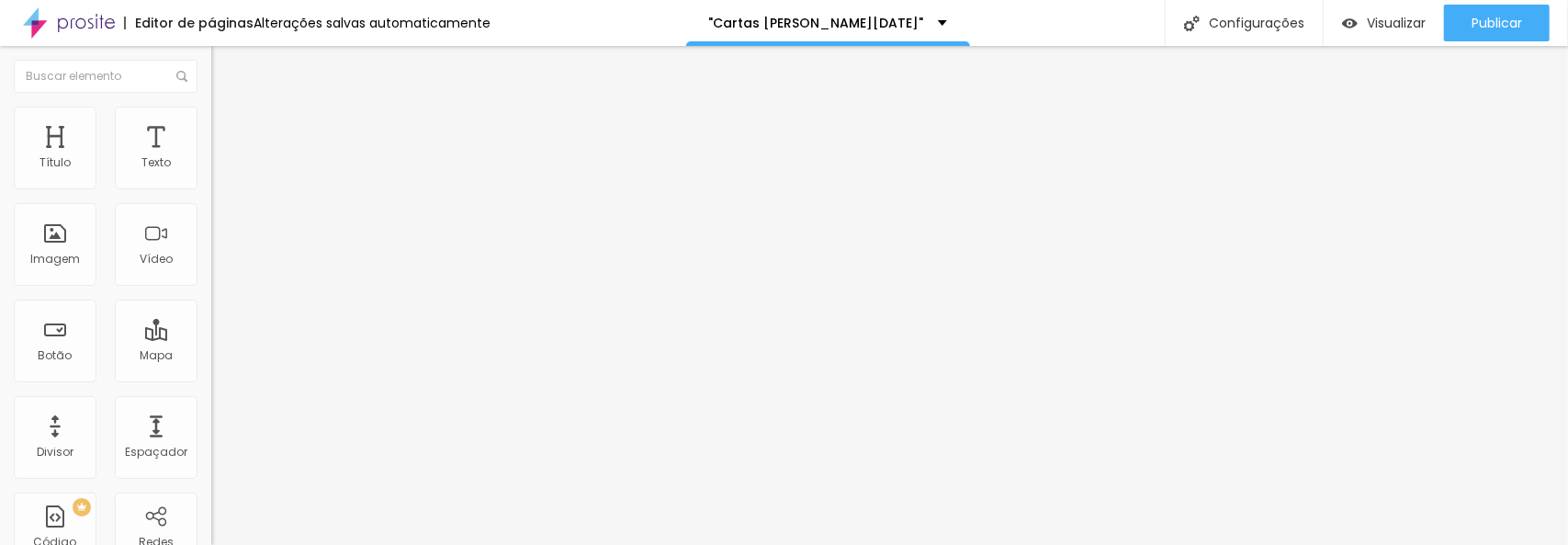
type input "35"
type input "30"
type input "25"
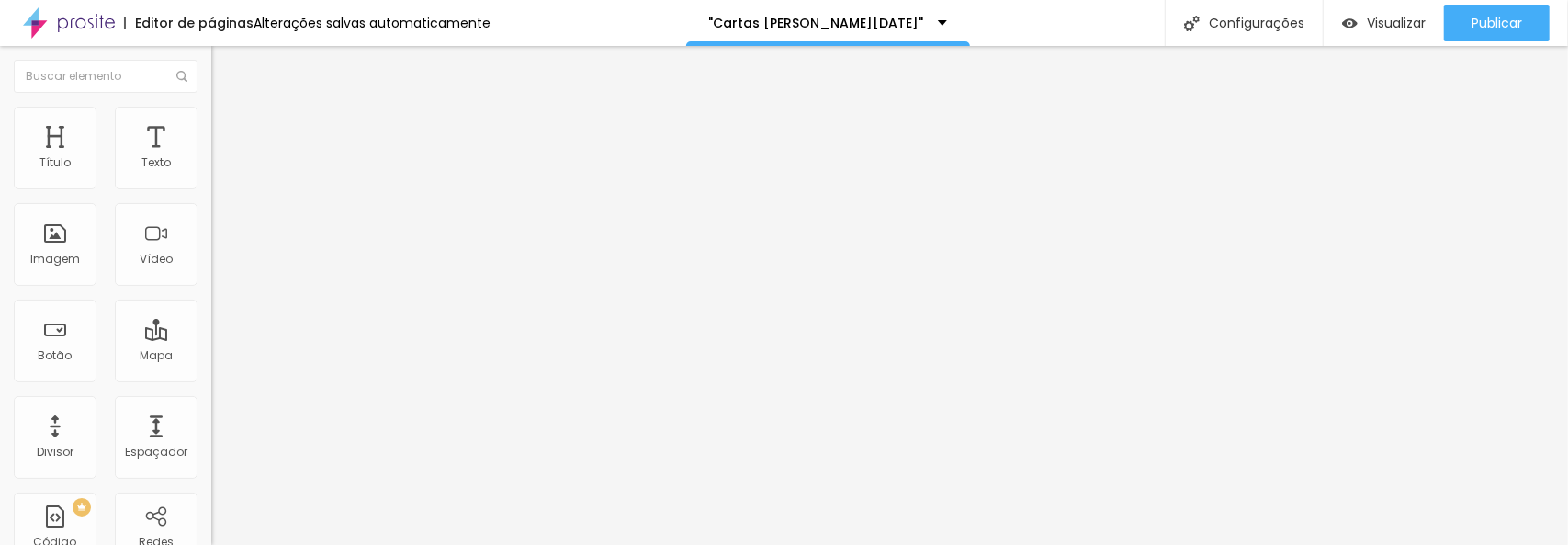
type input "25"
type input "20"
type input "15"
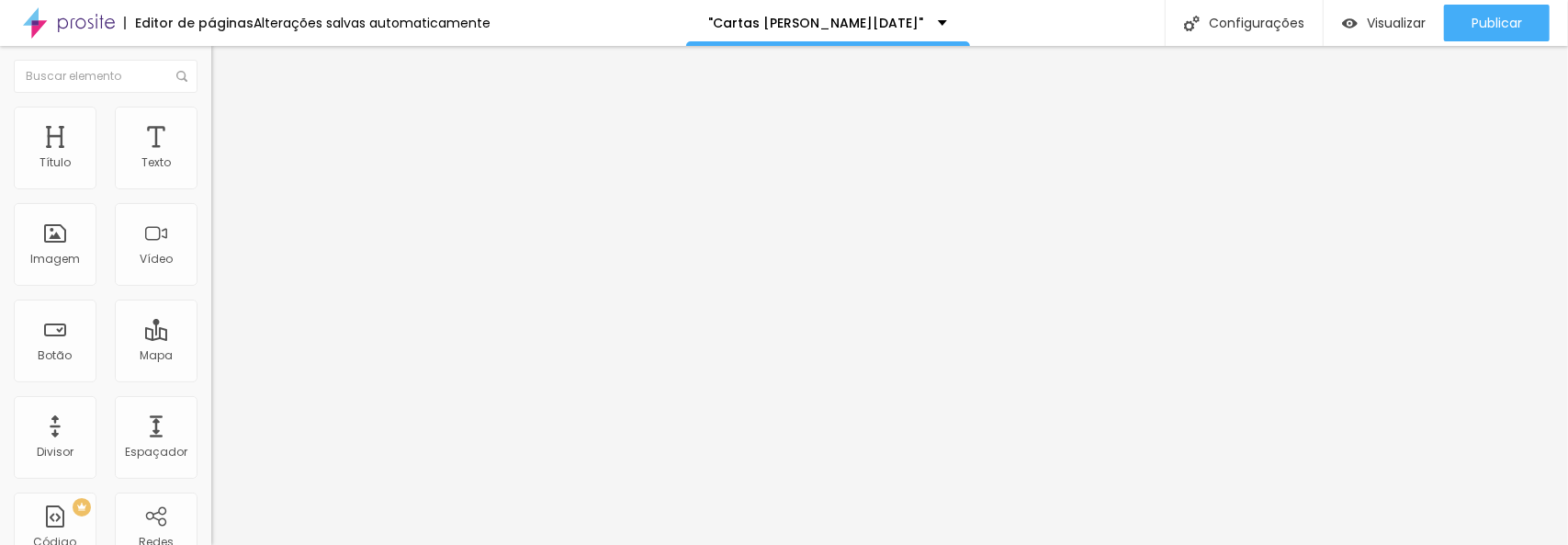
type input "10"
type input "5"
type input "0"
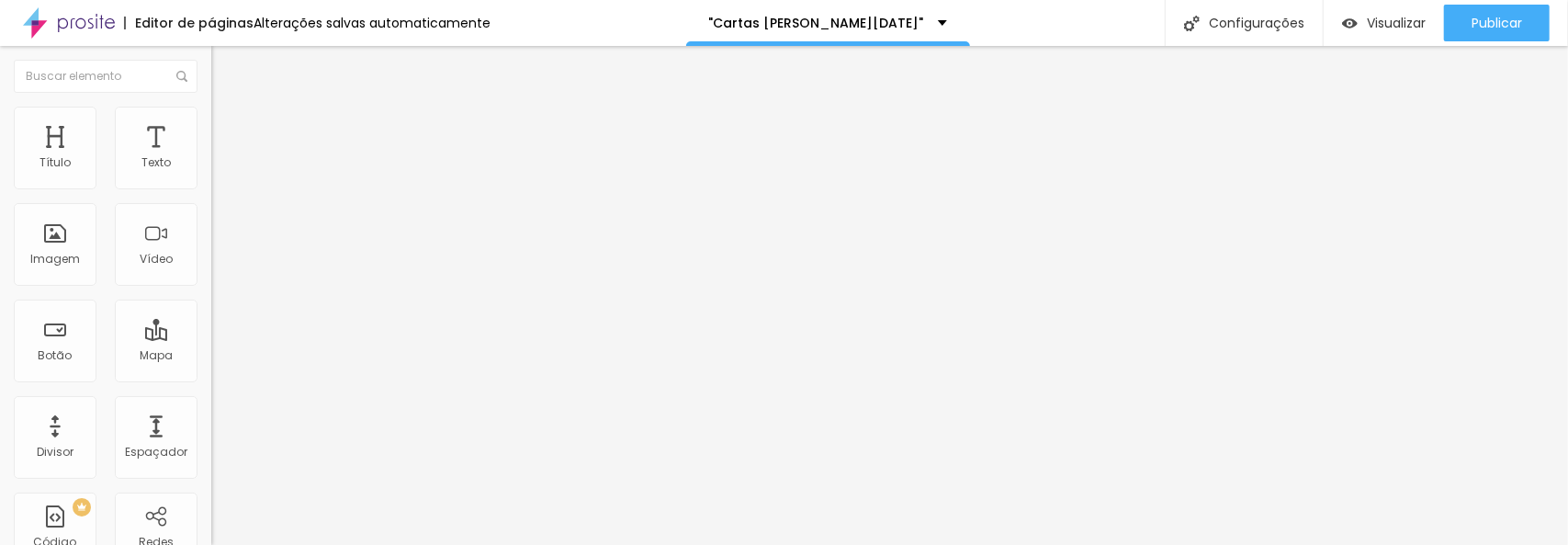
type input "0"
drag, startPoint x: 46, startPoint y: 179, endPoint x: 0, endPoint y: 199, distance: 50.2
click at [212, 357] on input "range" at bounding box center [271, 364] width 118 height 15
click at [212, 115] on img at bounding box center [220, 115] width 17 height 17
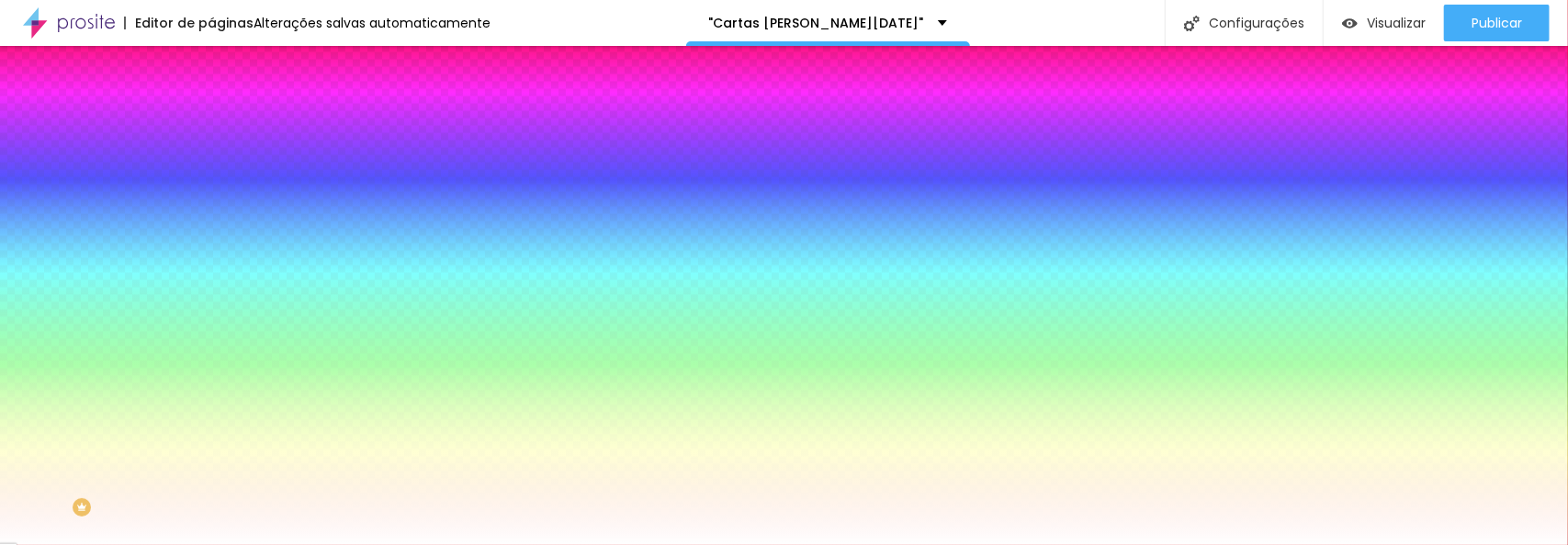
click at [225, 68] on img "button" at bounding box center [233, 67] width 15 height 15
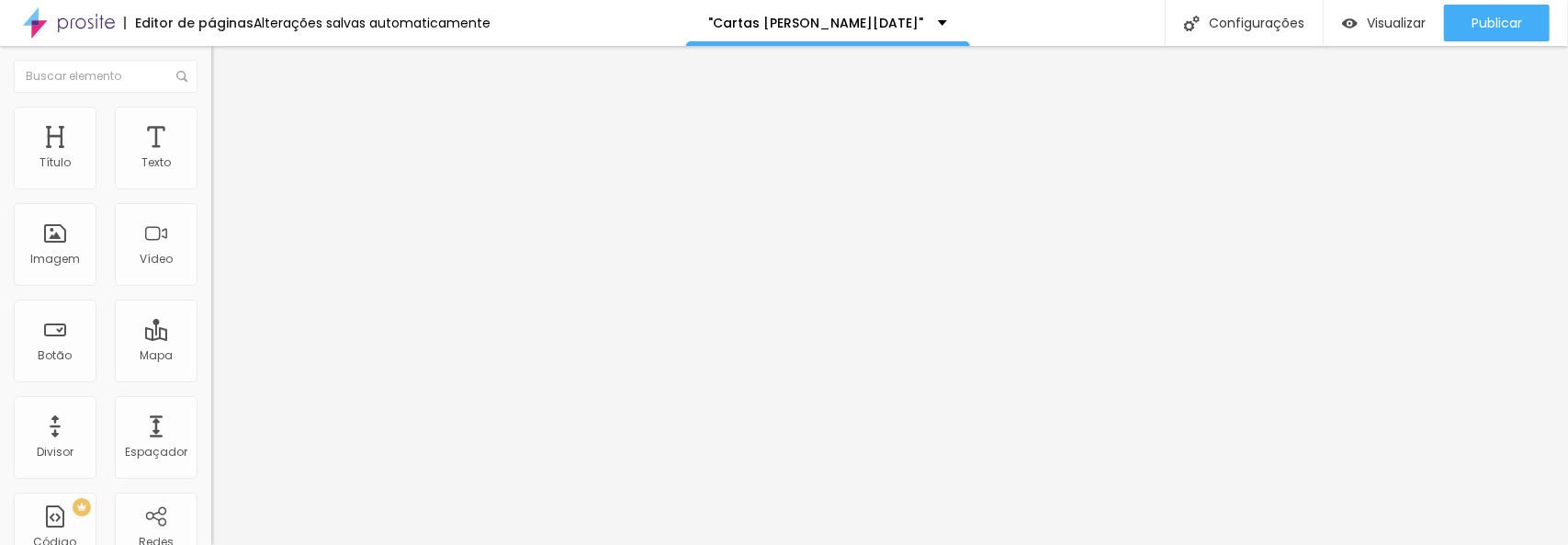
click at [223, 158] on font "Trocar imagem" at bounding box center [267, 150] width 89 height 16
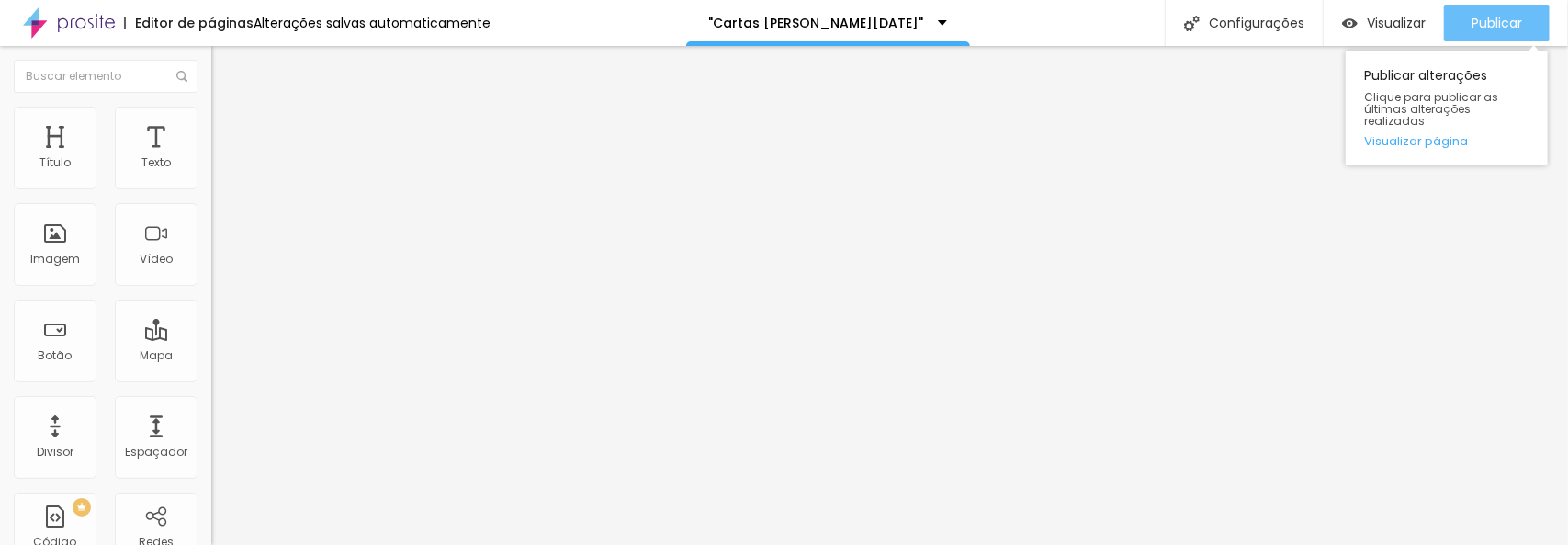
click at [1500, 6] on div "Publicar" at bounding box center [1497, 23] width 51 height 37
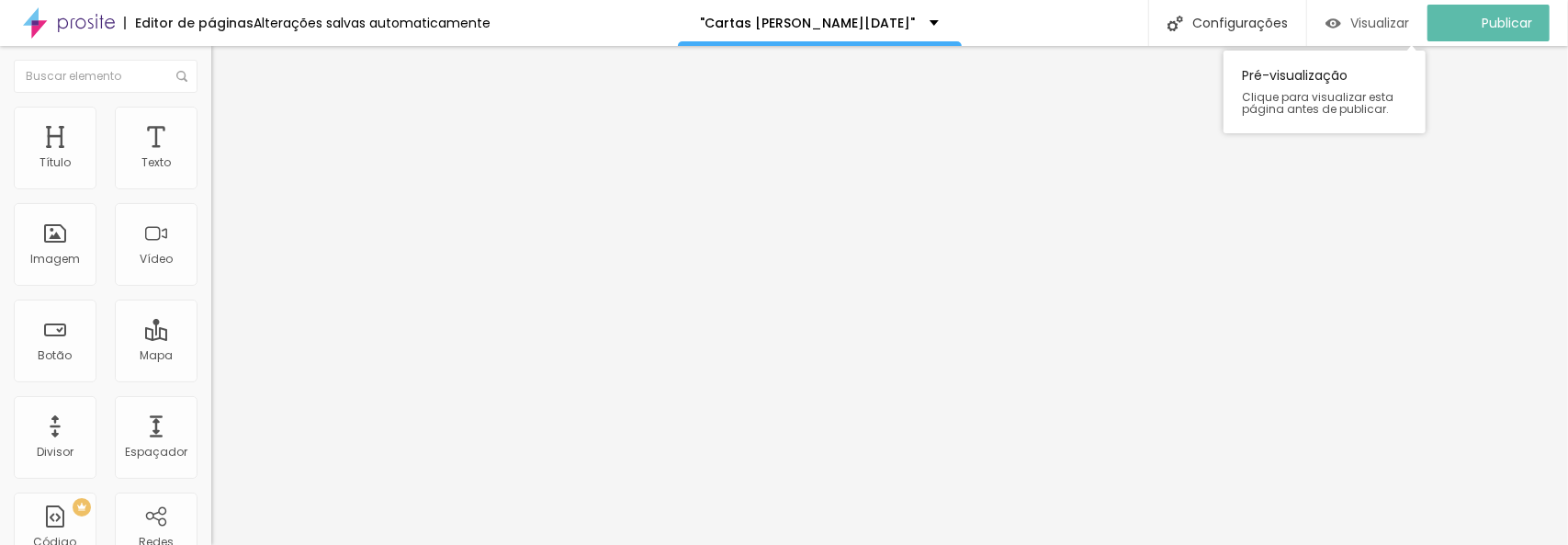
click at [1393, 26] on font "Visualizar" at bounding box center [1380, 23] width 59 height 18
click at [1392, 29] on font "Visualizar" at bounding box center [1397, 23] width 59 height 18
